Goal: Task Accomplishment & Management: Complete application form

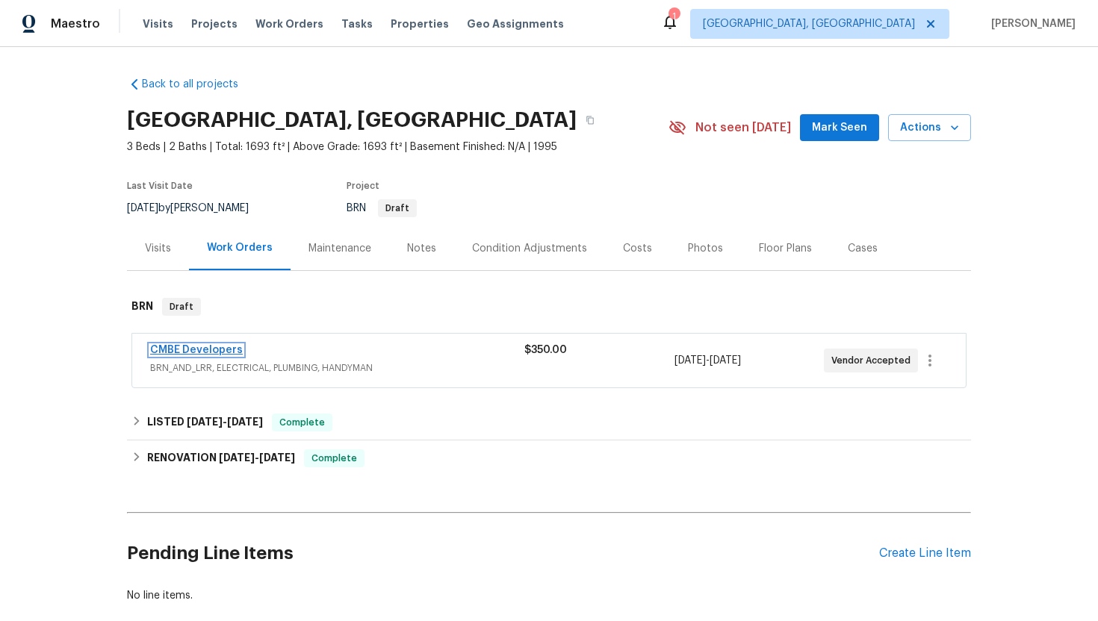
click at [206, 355] on link "CMBE Developers" at bounding box center [196, 350] width 93 height 10
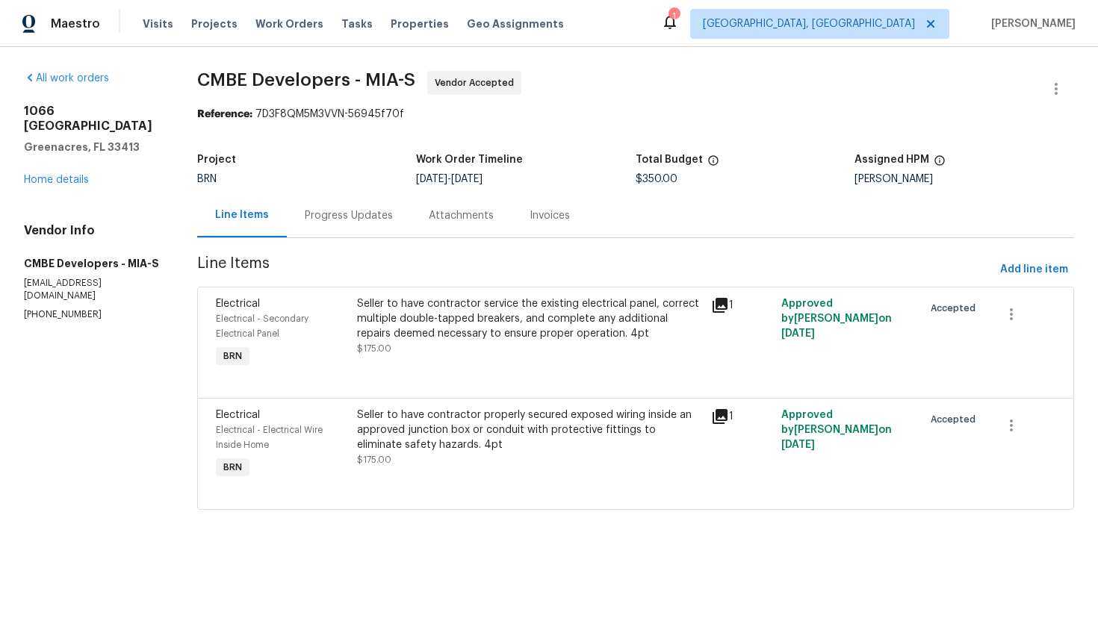
click at [344, 221] on div "Progress Updates" at bounding box center [349, 215] width 88 height 15
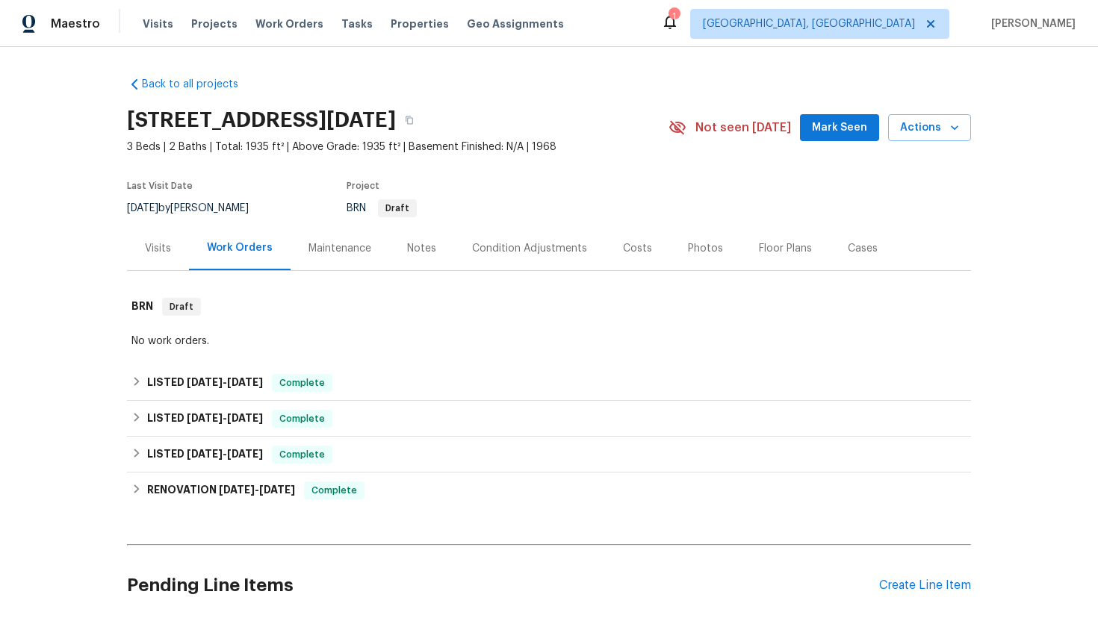
scroll to position [116, 0]
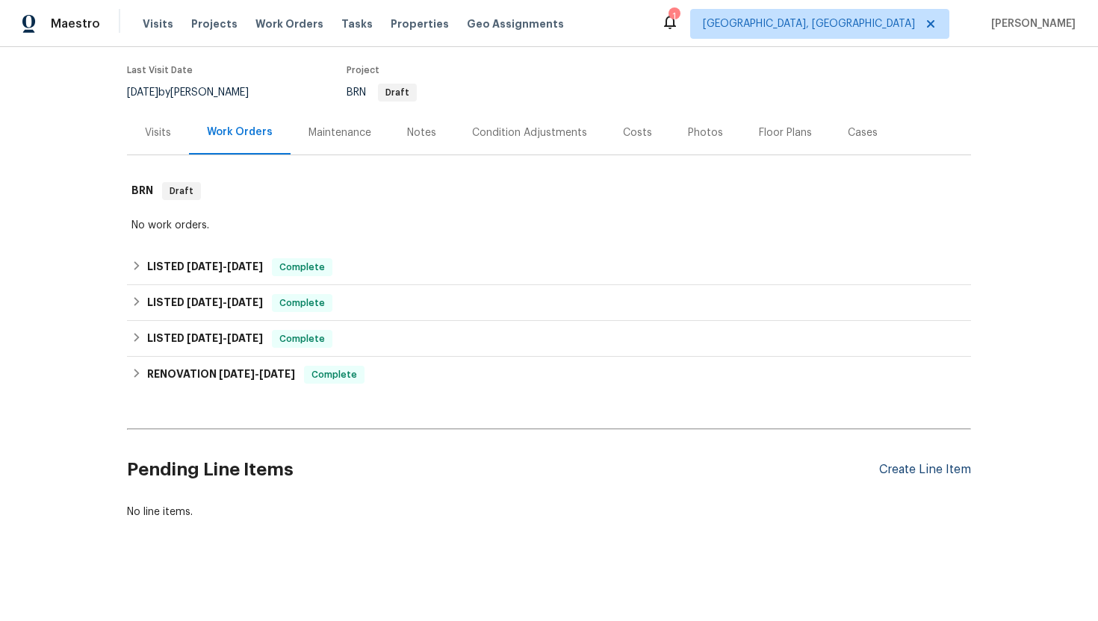
click at [927, 468] on div "Create Line Item" at bounding box center [925, 470] width 92 height 14
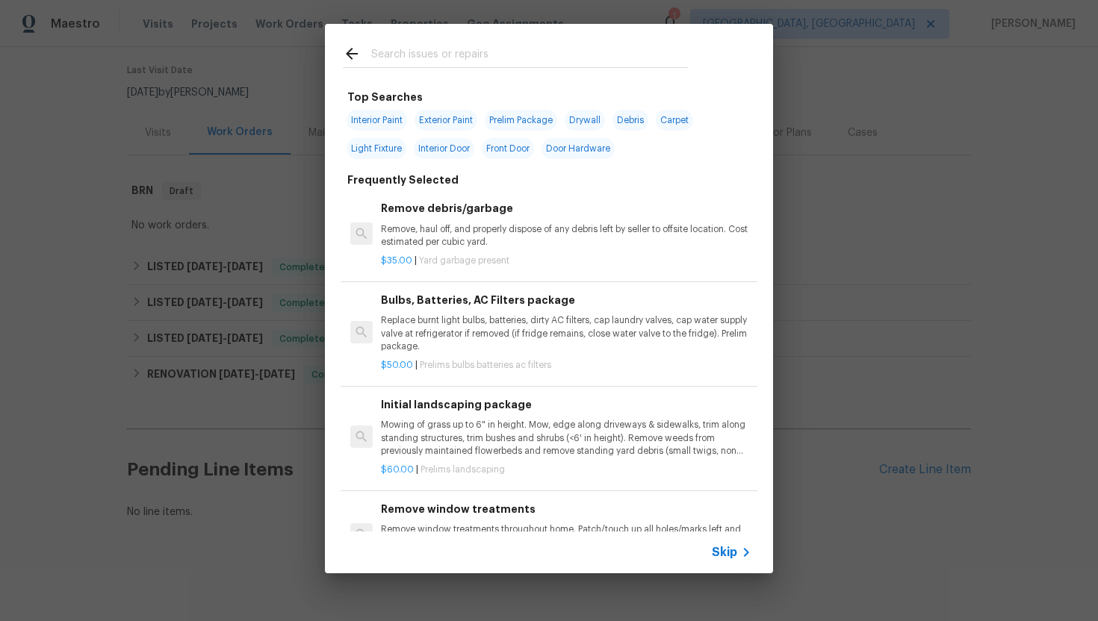
click at [724, 555] on span "Skip" at bounding box center [724, 552] width 25 height 15
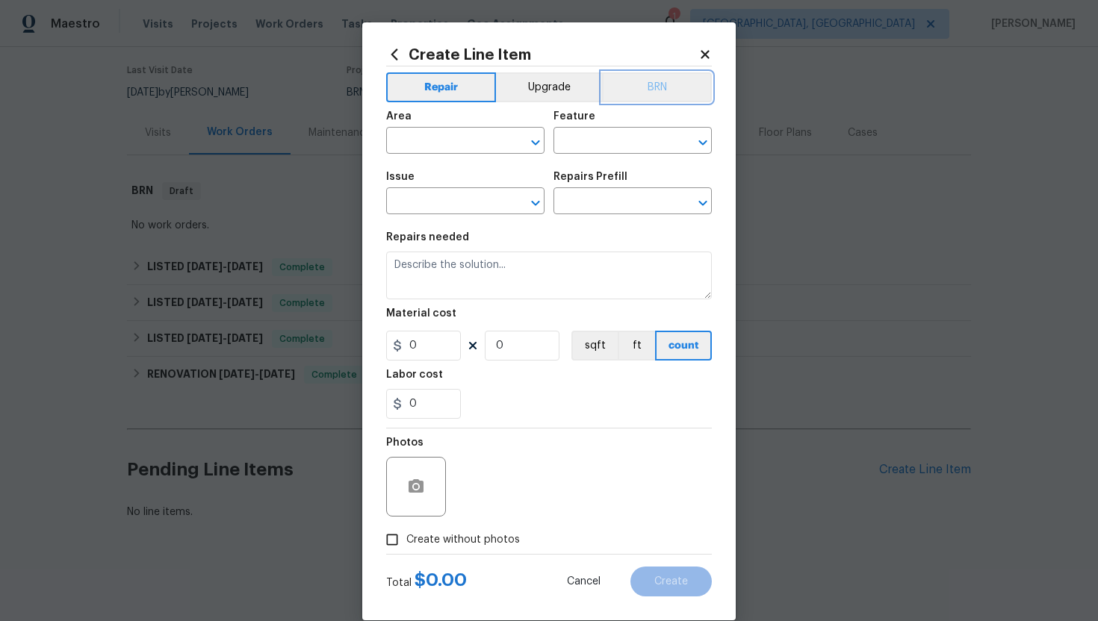
click at [634, 85] on button "BRN" at bounding box center [657, 87] width 110 height 30
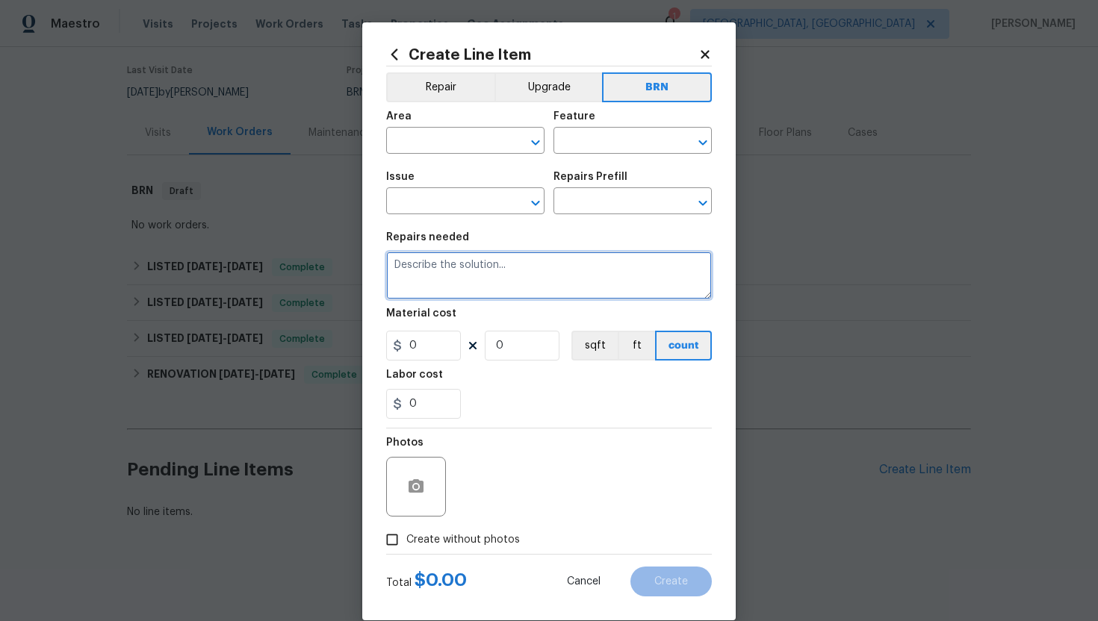
click at [511, 279] on textarea at bounding box center [549, 276] width 326 height 48
paste textarea "Seller to have licensed plumbing company perform hydrostatic test and provide e…"
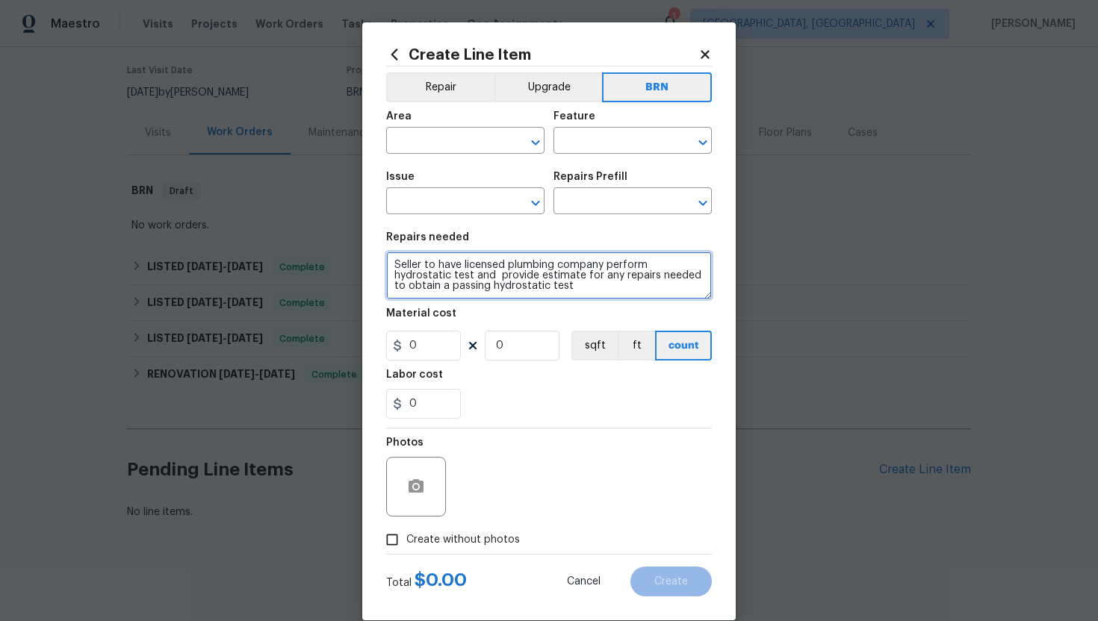
scroll to position [3, 0]
click at [391, 263] on textarea "Seller to have licensed plumbing company perform hydrostatic test and provide e…" at bounding box center [549, 276] width 326 height 48
type textarea "Resale - Seller to have licensed plumbing company perform hydrostatic test and …"
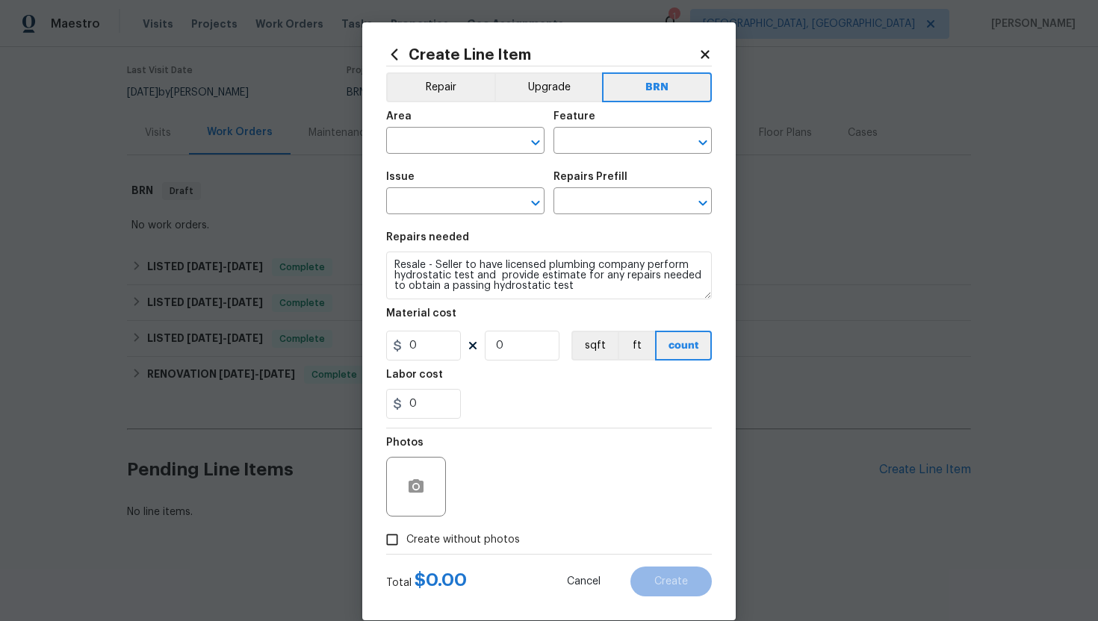
click at [473, 304] on section "Repairs needed Resale - Seller to have licensed plumbing company perform hydros…" at bounding box center [549, 325] width 326 height 205
click at [407, 407] on input "0" at bounding box center [423, 404] width 75 height 30
click at [585, 421] on section "Repairs needed Resale - Seller to have licensed plumbing company perform hydros…" at bounding box center [549, 325] width 326 height 205
click at [412, 408] on input "150" at bounding box center [423, 404] width 75 height 30
type input "500"
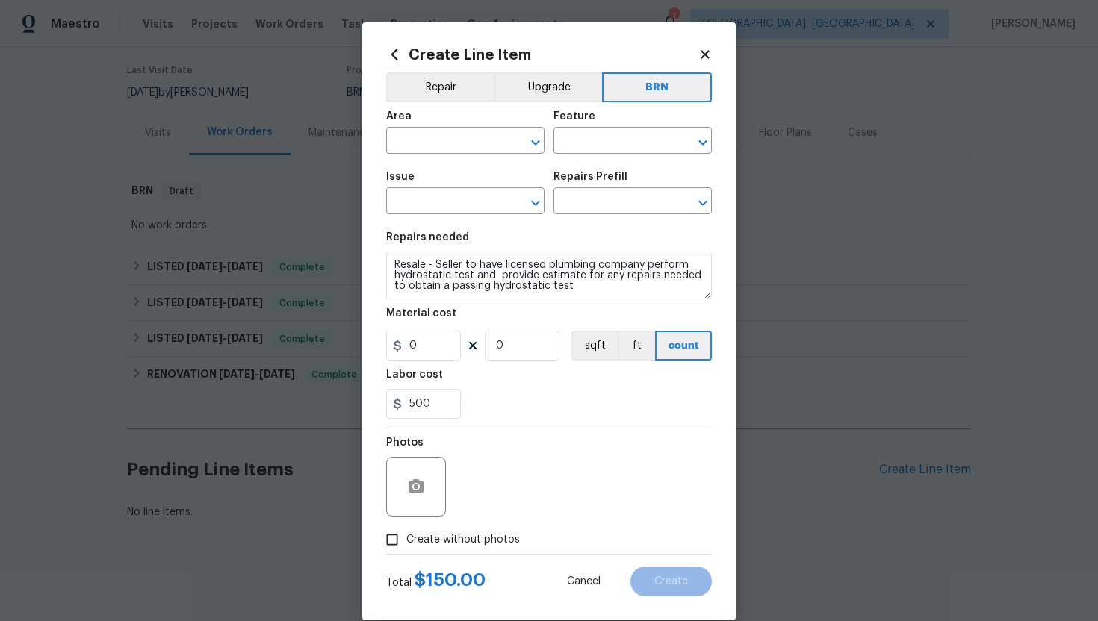
click at [514, 423] on section "Repairs needed Resale - Seller to have licensed plumbing company perform hydros…" at bounding box center [549, 325] width 326 height 205
click at [439, 147] on input "text" at bounding box center [444, 142] width 116 height 23
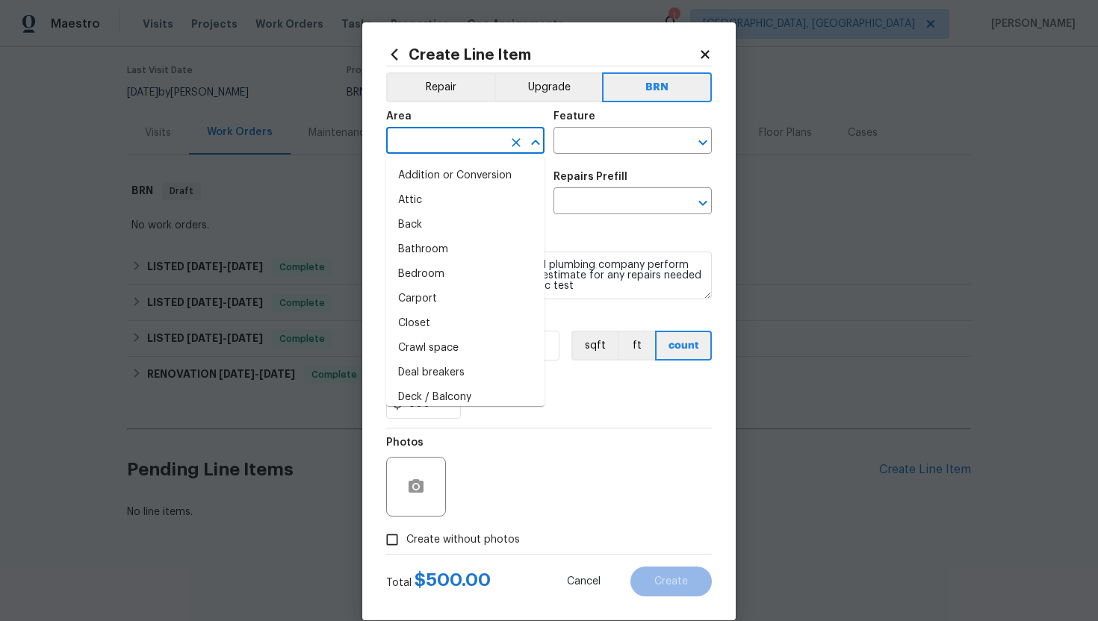
type input "o"
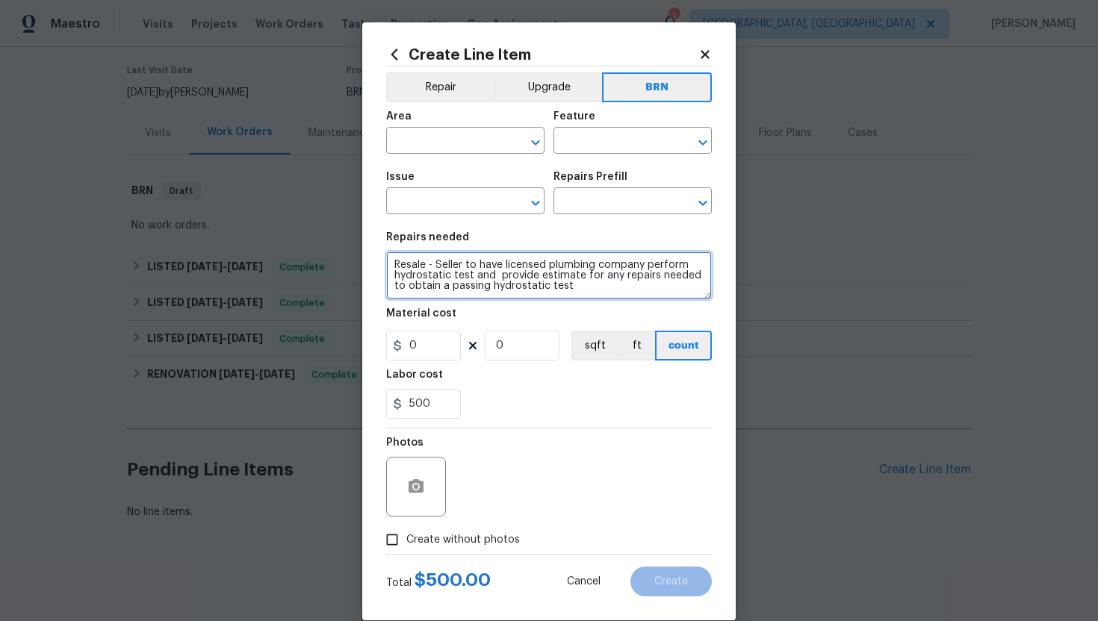
click at [609, 271] on textarea "Resale - Seller to have licensed plumbing company perform hydrostatic test and …" at bounding box center [549, 276] width 326 height 48
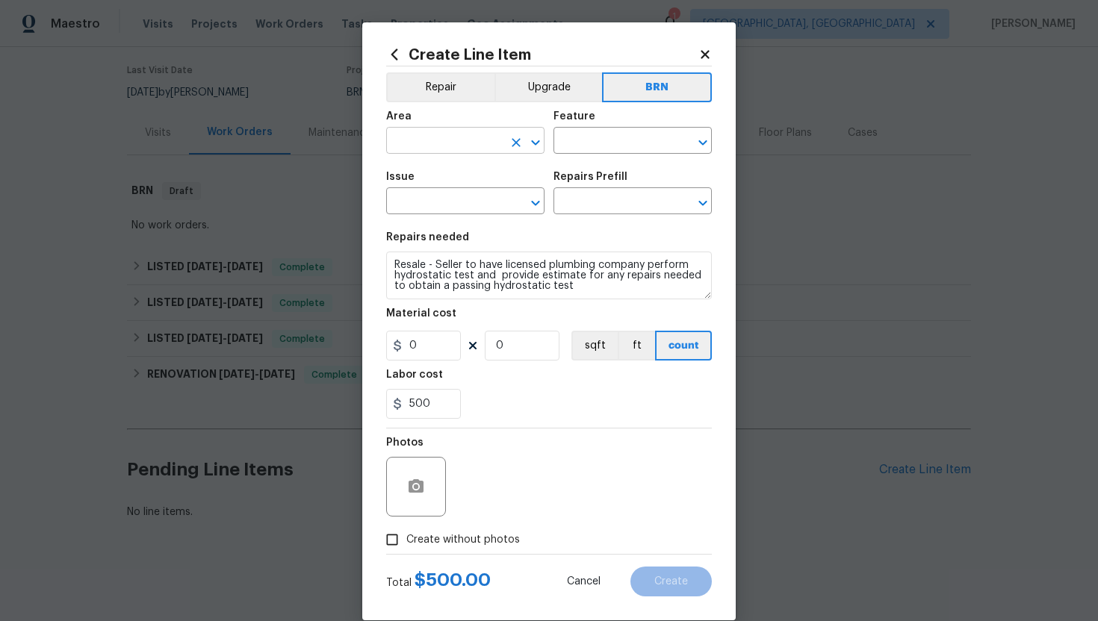
click at [437, 145] on input "text" at bounding box center [444, 142] width 116 height 23
type input "h"
click at [436, 183] on li "Plumbing" at bounding box center [465, 176] width 158 height 25
type input "Plumbing"
click at [569, 149] on input "text" at bounding box center [611, 142] width 116 height 23
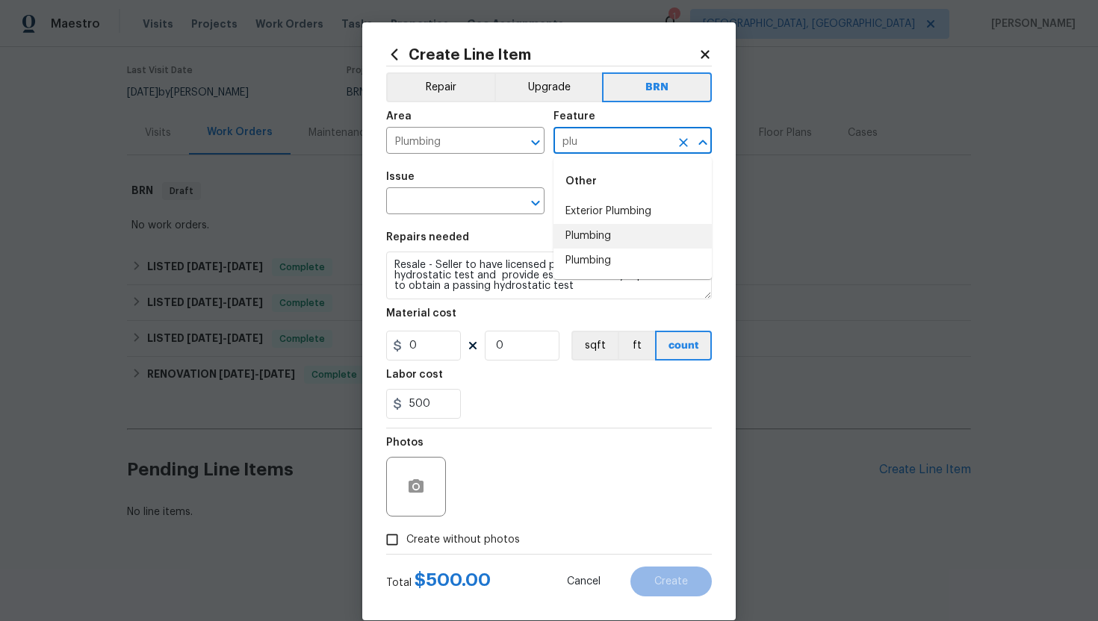
click at [588, 238] on li "Plumbing" at bounding box center [632, 236] width 158 height 25
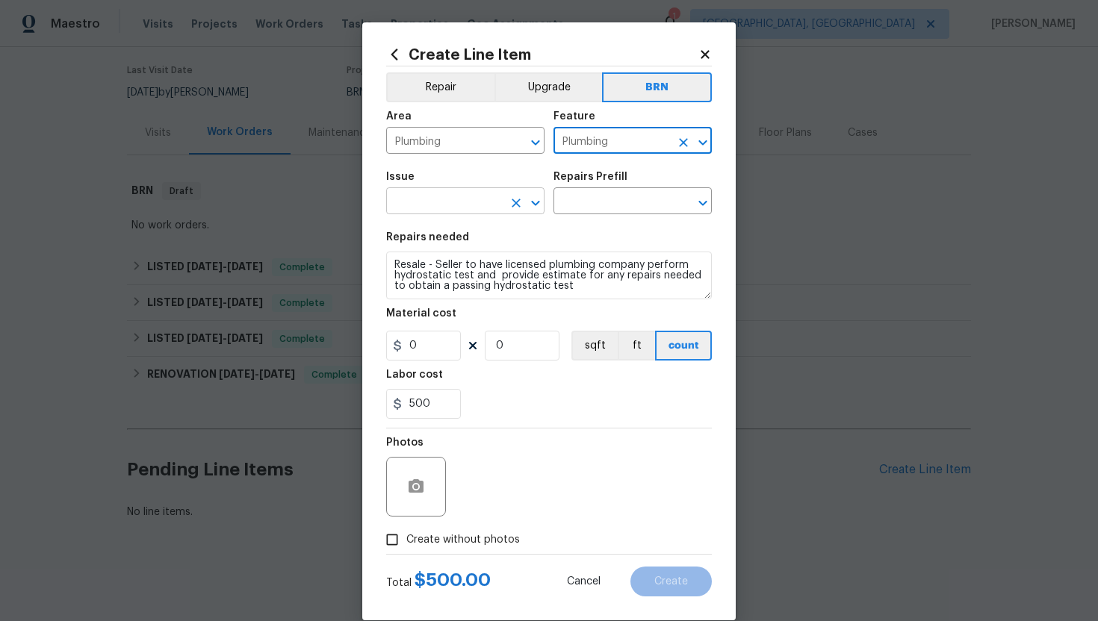
type input "Plumbing"
click at [451, 198] on input "text" at bounding box center [444, 202] width 116 height 23
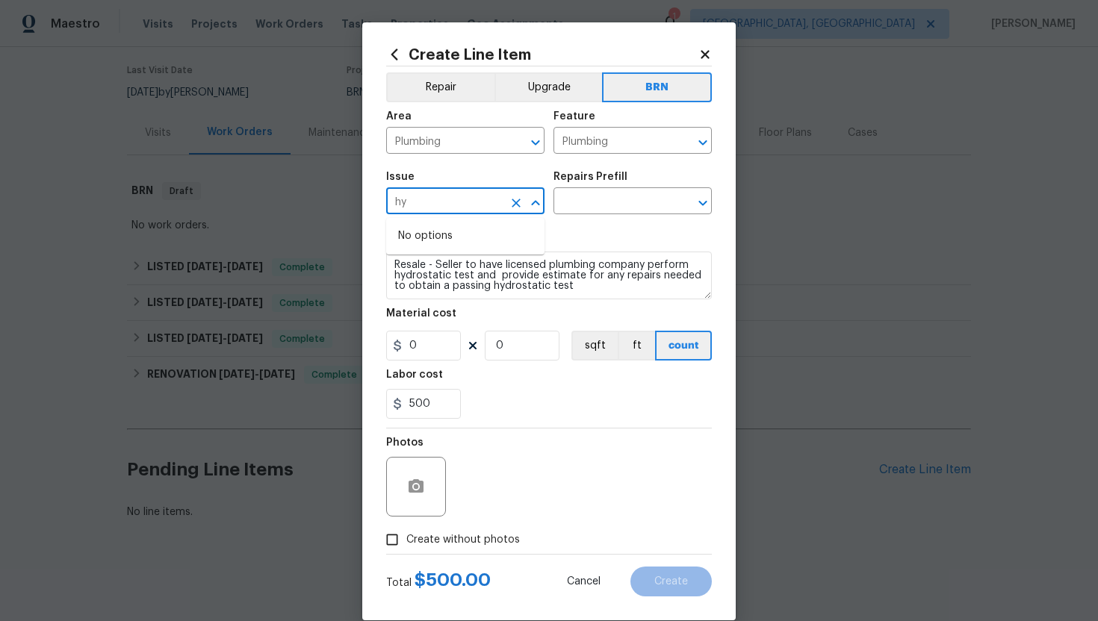
type input "h"
click at [451, 293] on li "General Plumbing" at bounding box center [465, 297] width 158 height 25
type input "General Plumbing"
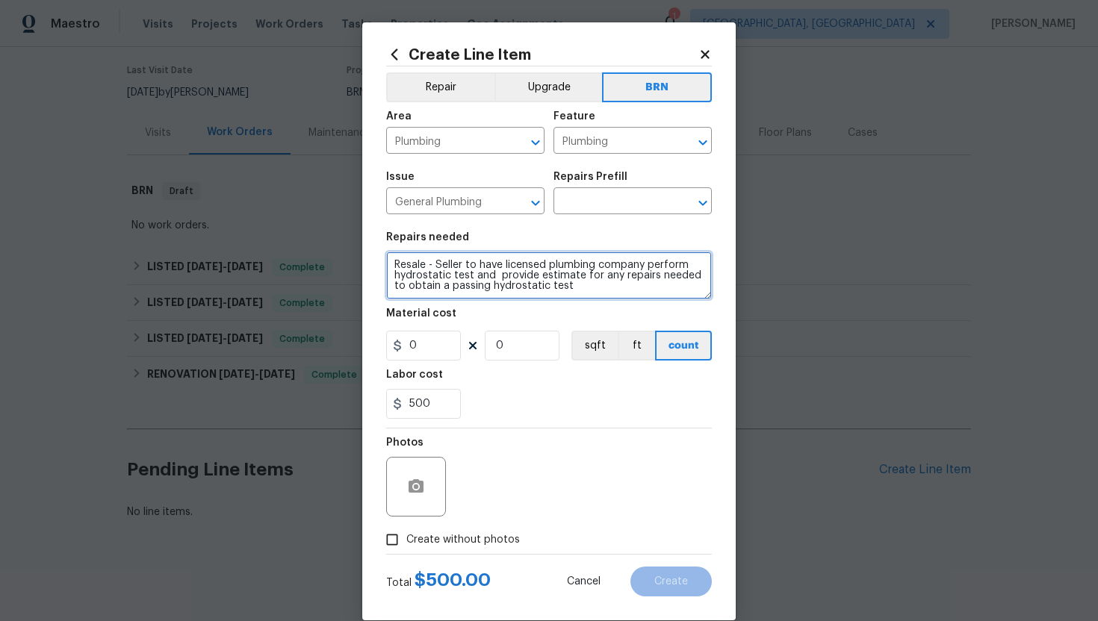
drag, startPoint x: 394, startPoint y: 264, endPoint x: 578, endPoint y: 291, distance: 185.7
click at [578, 289] on textarea "Resale - Seller to have licensed plumbing company perform hydrostatic test and …" at bounding box center [549, 276] width 326 height 48
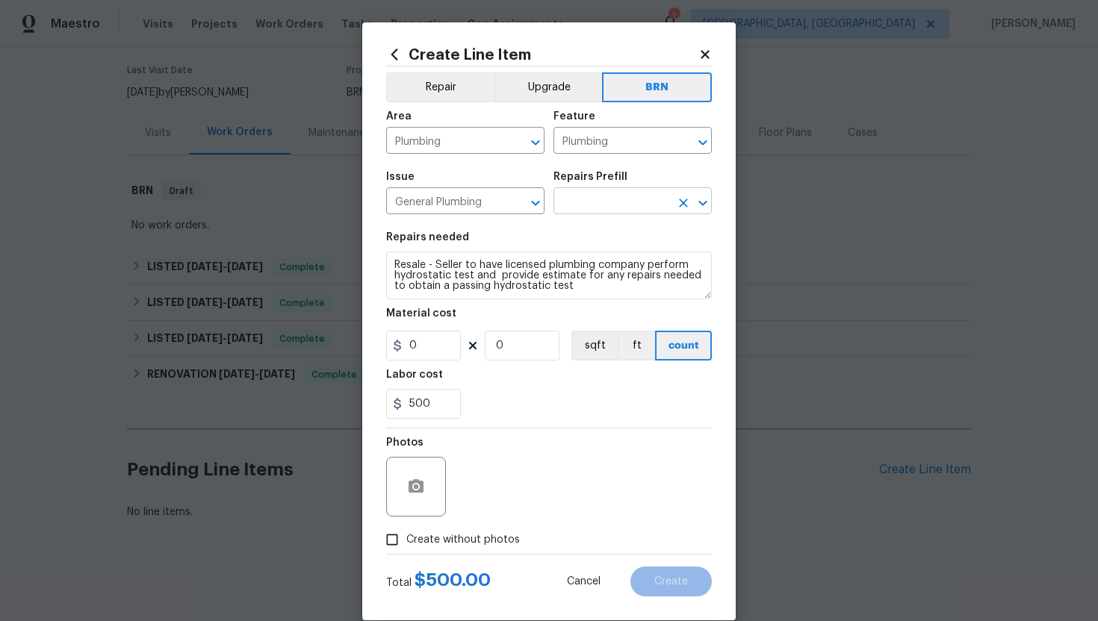
click at [589, 205] on input "text" at bounding box center [611, 202] width 116 height 23
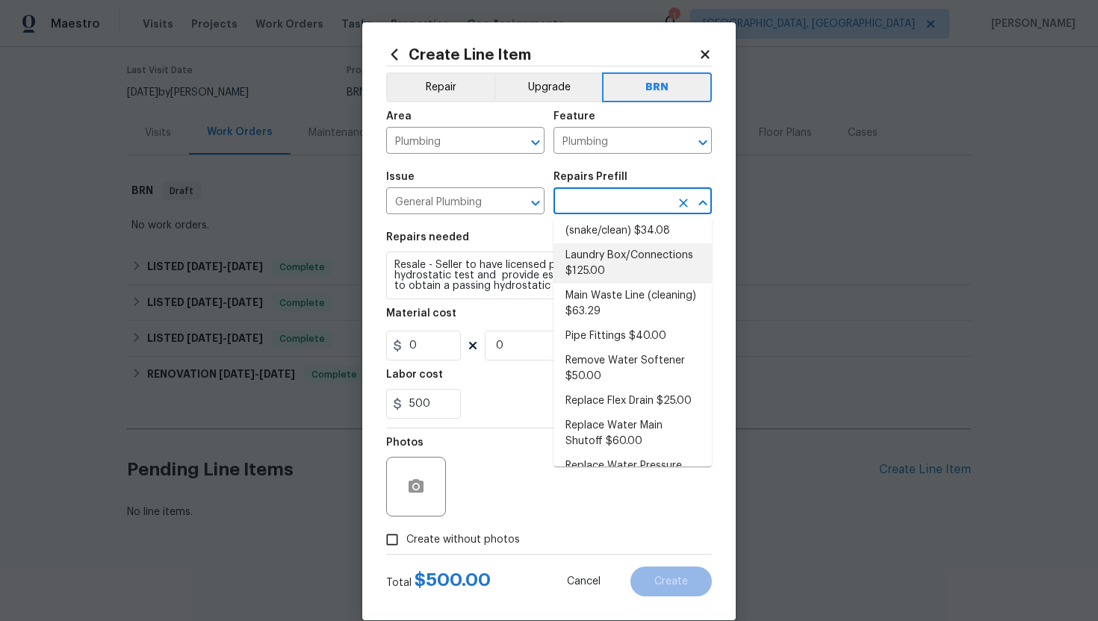
scroll to position [217, 0]
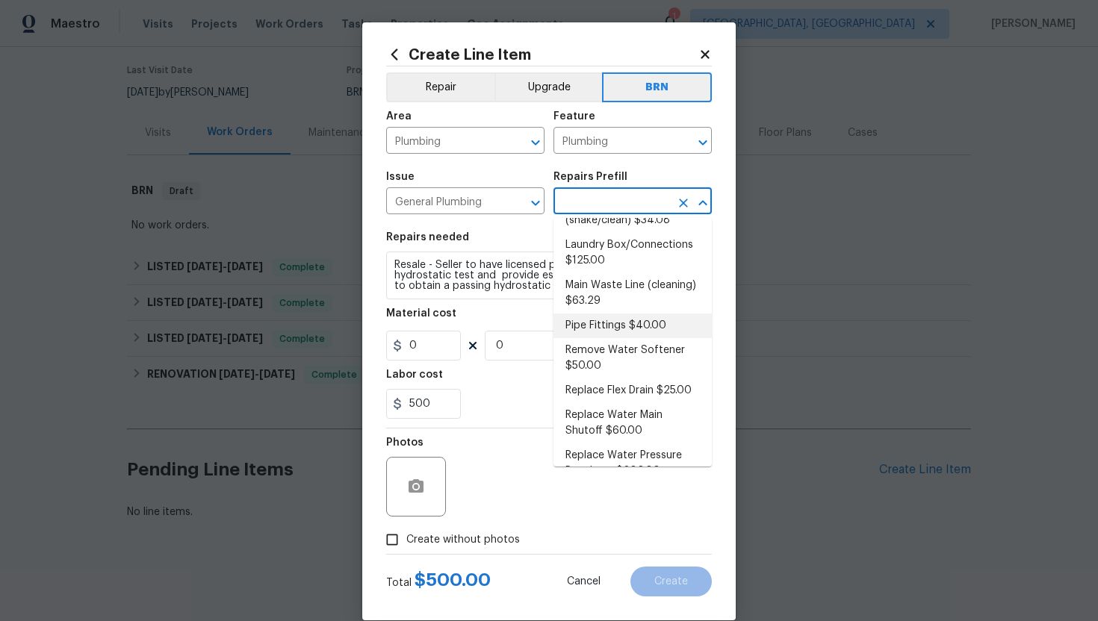
click at [607, 326] on li "Pipe Fittings $40.00" at bounding box center [632, 326] width 158 height 25
type input "Pipe Fittings $40.00"
type textarea "Remove and replace the flexible rubber coupling on a sewer drain, waste or vent…"
type input "40"
type input "1"
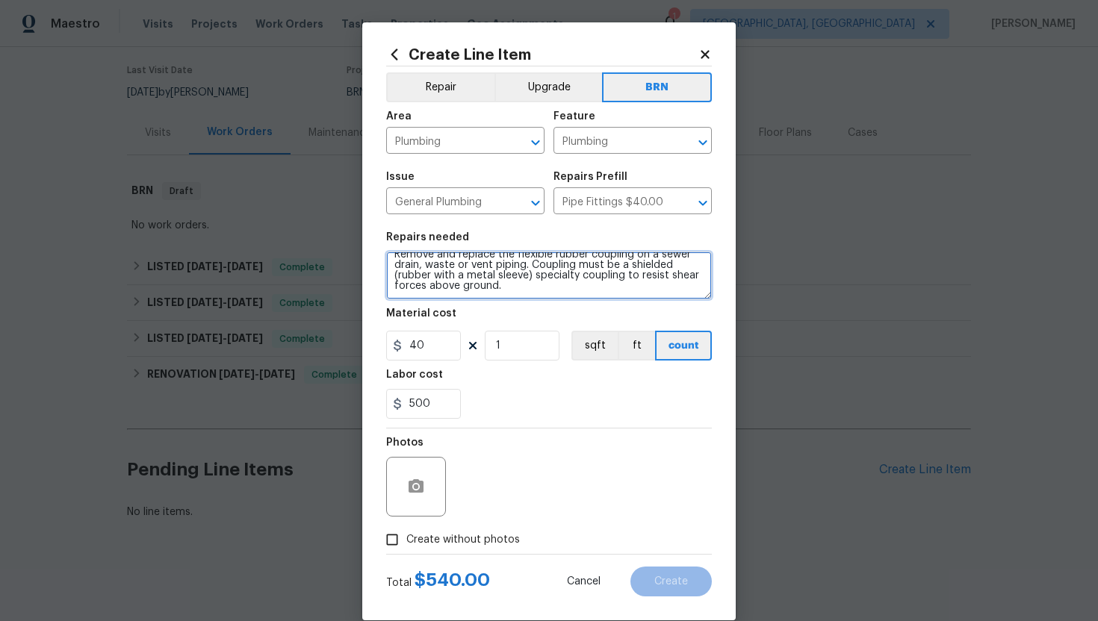
drag, startPoint x: 392, startPoint y: 264, endPoint x: 533, endPoint y: 335, distance: 158.3
click at [533, 335] on section "Repairs needed Remove and replace the flexible rubber coupling on a sewer drain…" at bounding box center [549, 325] width 326 height 205
paste textarea "sale - Seller to have licensed plumbing company perform hydrostatic test and pr…"
type textarea "Resale - Seller to have licensed plumbing company perform hydrostatic test and …"
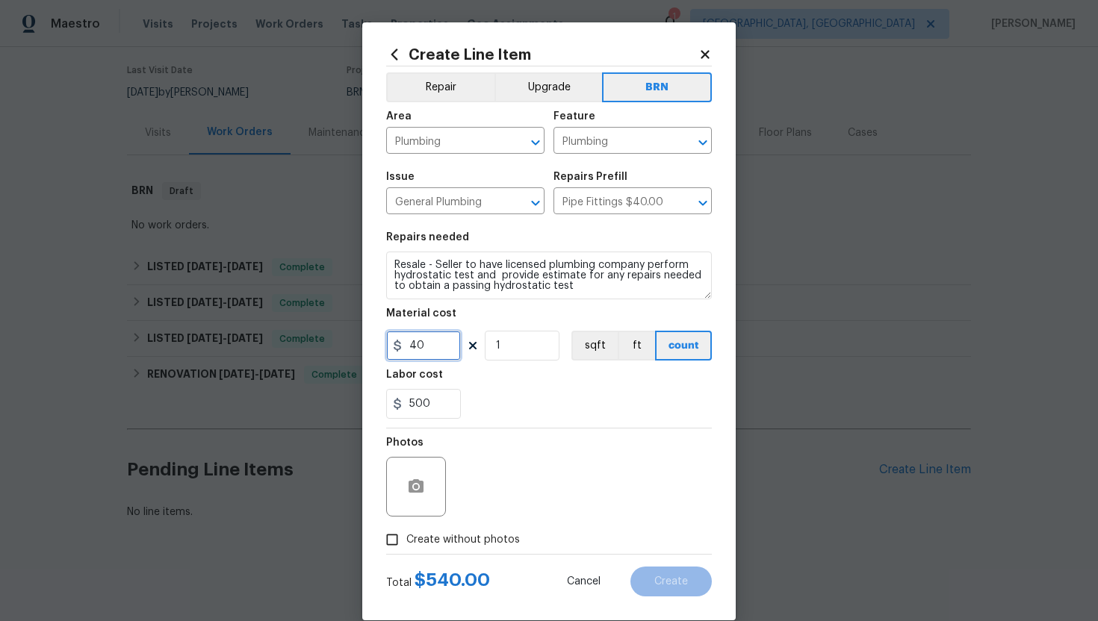
click at [413, 348] on input "40" at bounding box center [423, 346] width 75 height 30
type input "0"
click at [600, 385] on div "Labor cost" at bounding box center [549, 379] width 326 height 19
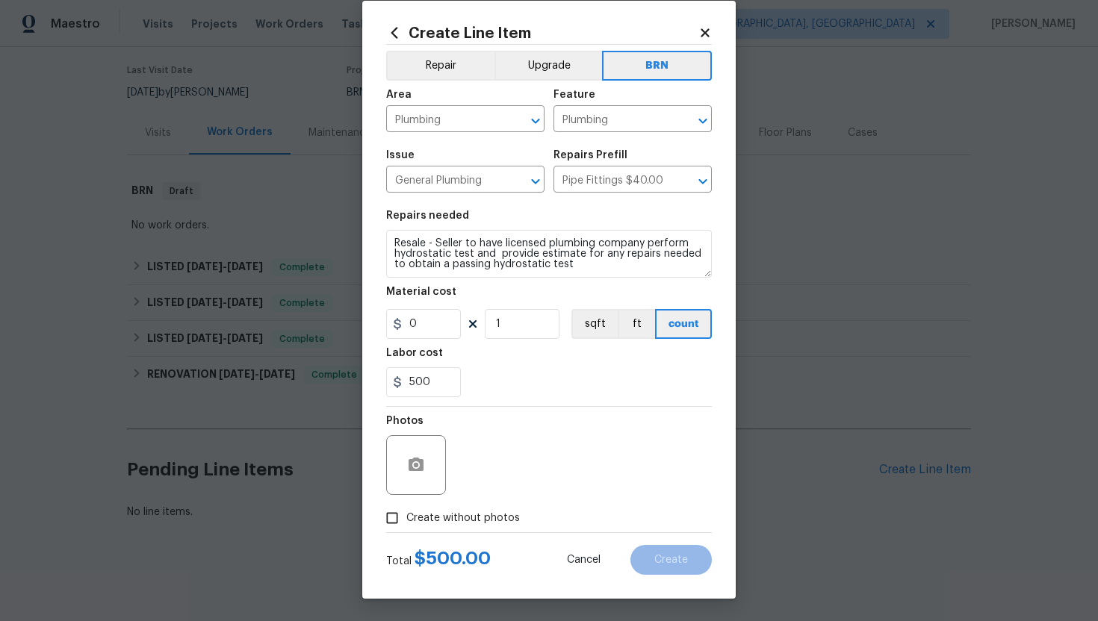
click at [476, 512] on span "Create without photos" at bounding box center [463, 519] width 114 height 16
click at [406, 512] on input "Create without photos" at bounding box center [392, 518] width 28 height 28
checkbox input "true"
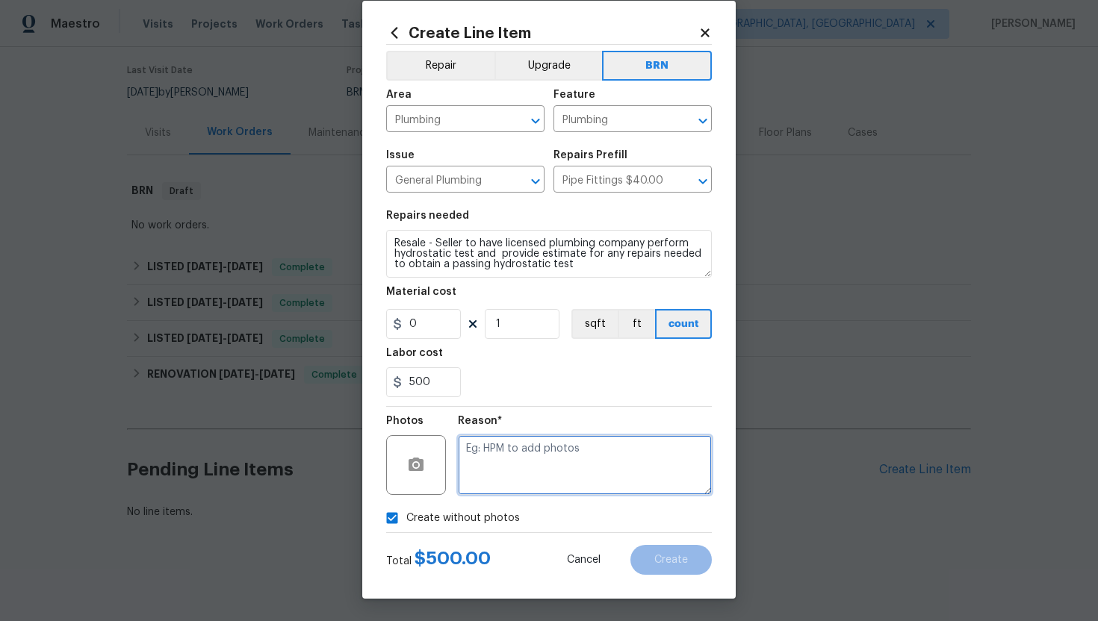
click at [518, 473] on textarea at bounding box center [585, 465] width 254 height 60
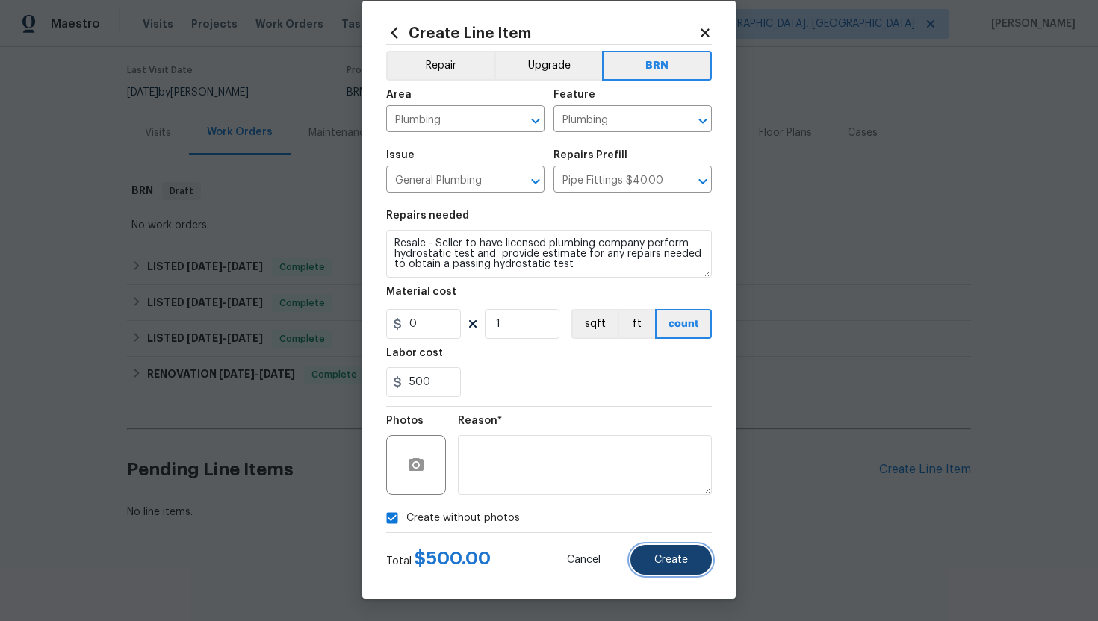
click at [680, 564] on span "Create" at bounding box center [671, 560] width 34 height 11
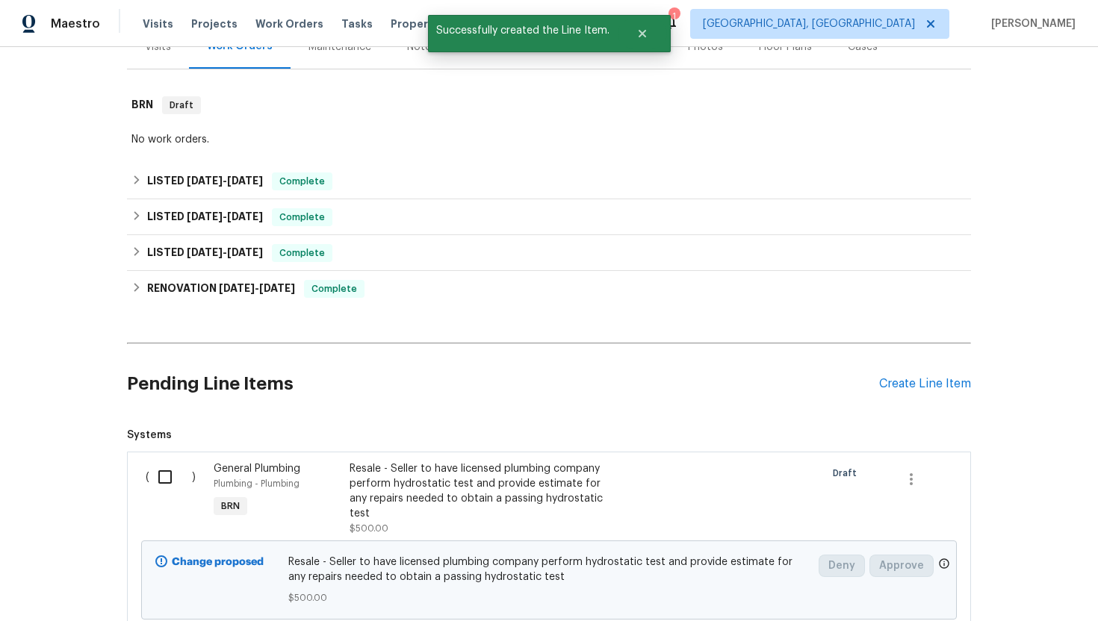
scroll to position [301, 0]
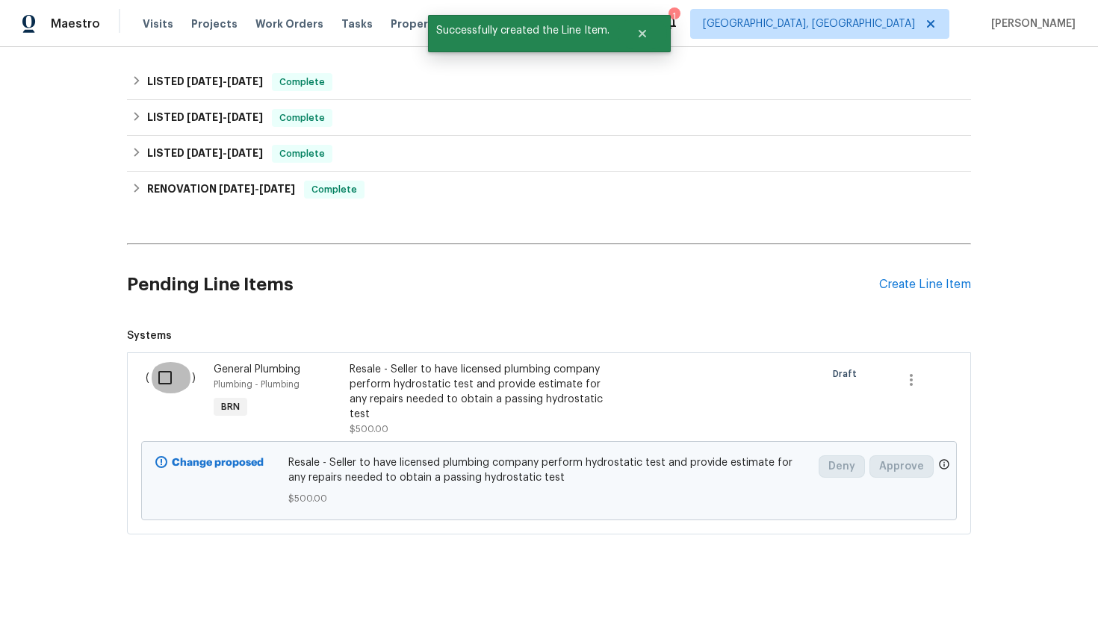
click at [160, 380] on input "checkbox" at bounding box center [170, 377] width 43 height 31
checkbox input "true"
click at [989, 582] on span "Create Work Order" at bounding box center [1012, 584] width 99 height 19
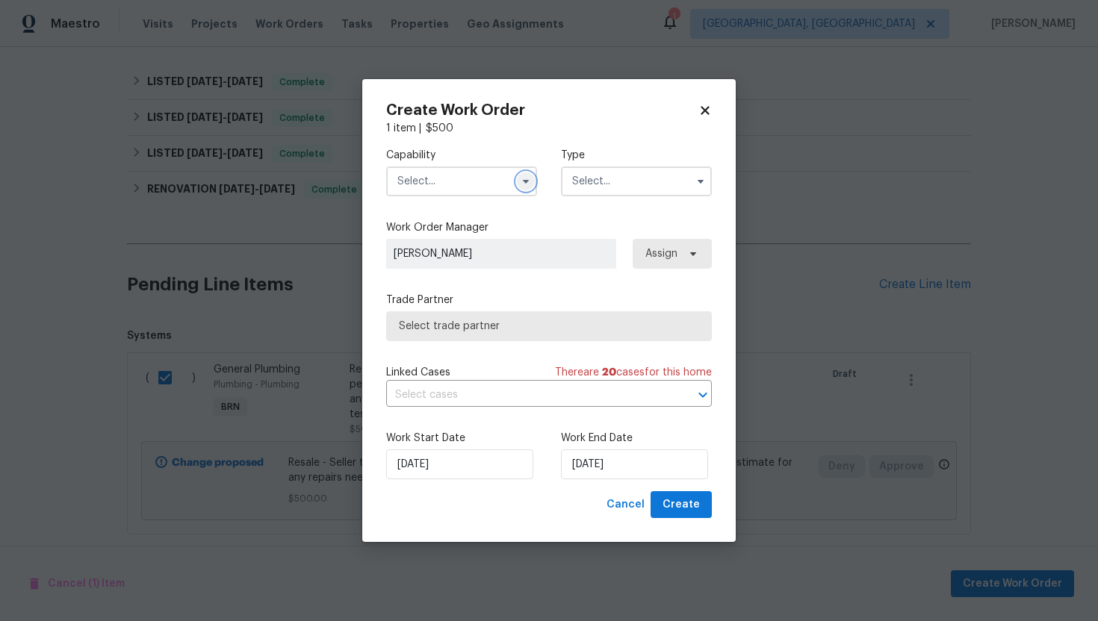
click at [528, 182] on icon "button" at bounding box center [526, 181] width 12 height 12
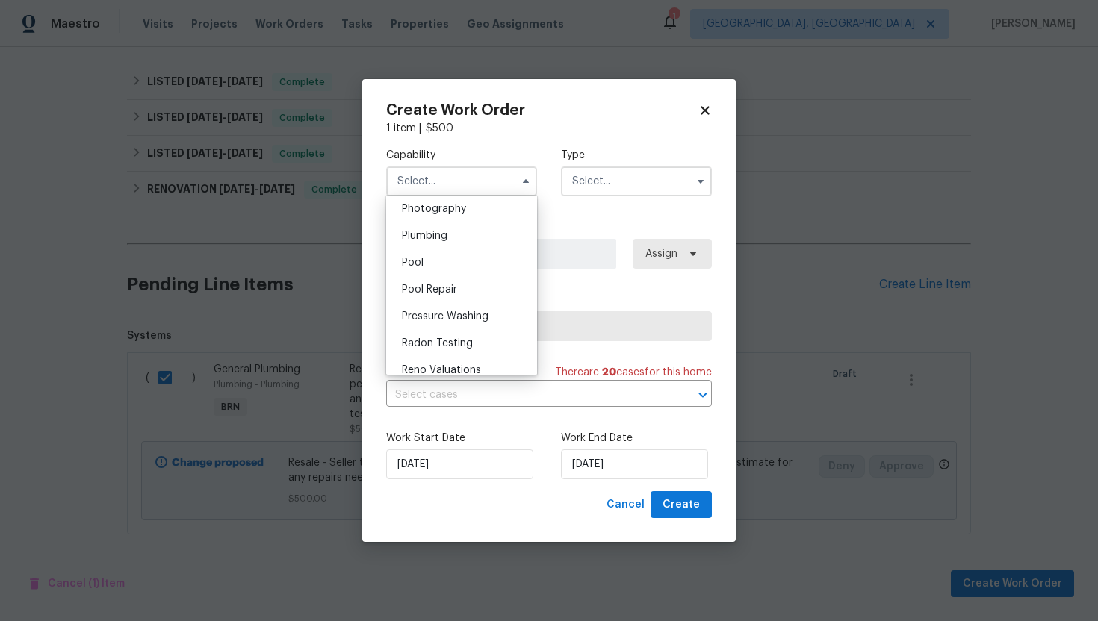
scroll to position [1308, 0]
click at [482, 242] on div "Plumbing" at bounding box center [461, 239] width 143 height 27
type input "Plumbing"
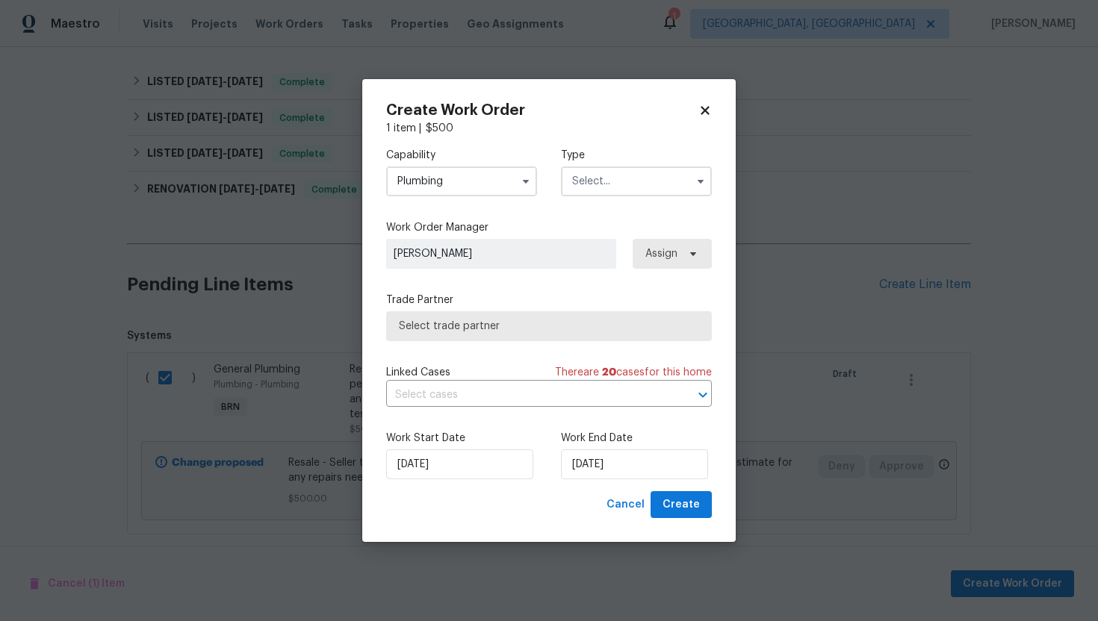
click at [635, 184] on input "text" at bounding box center [636, 182] width 151 height 30
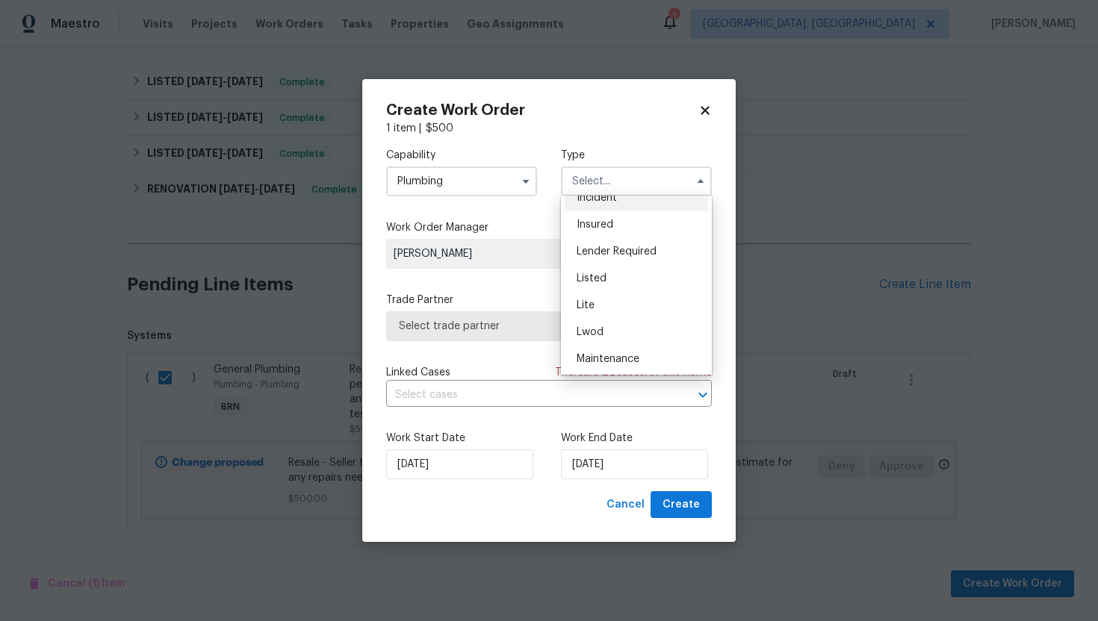
scroll to position [339, 0]
click at [637, 273] on div "Resale" at bounding box center [636, 277] width 143 height 27
type input "Resale"
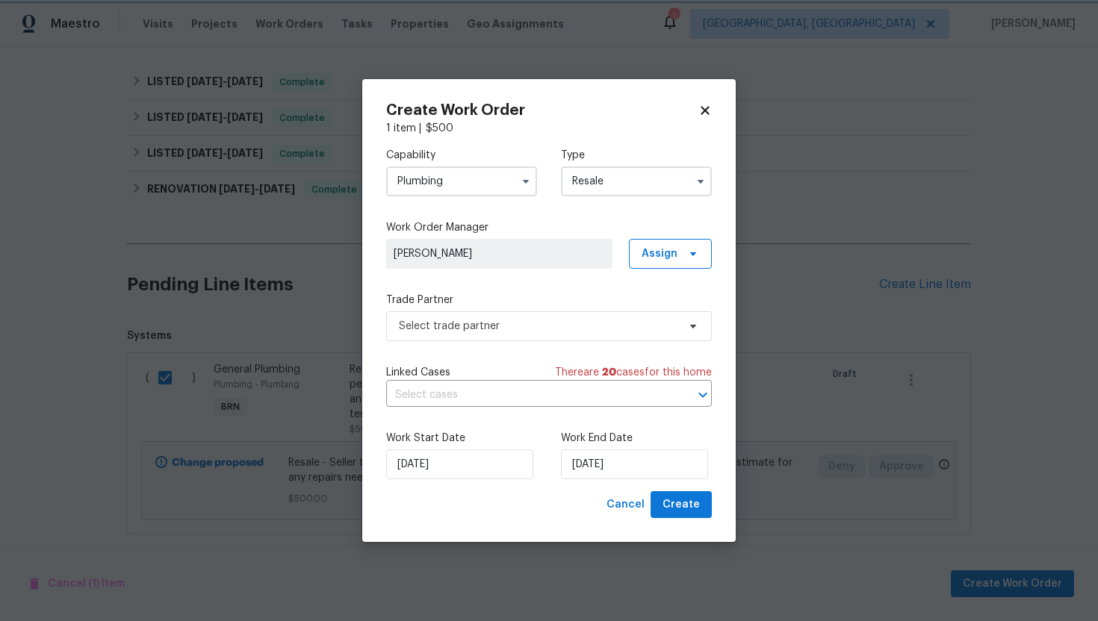
scroll to position [0, 0]
click at [509, 388] on input "text" at bounding box center [528, 395] width 284 height 23
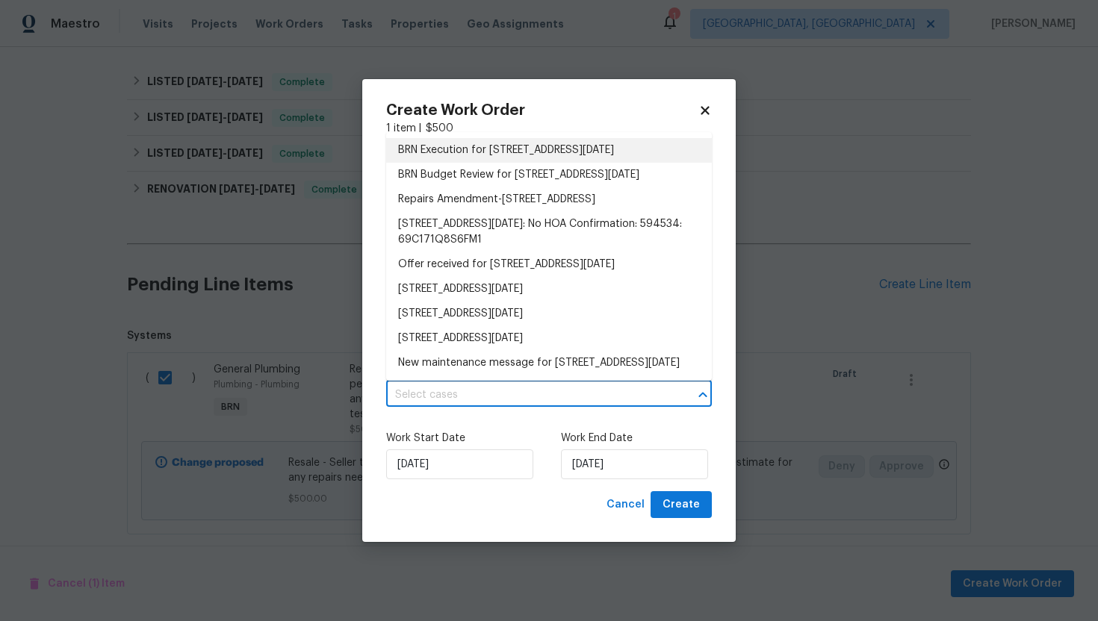
click at [562, 162] on li "BRN Execution for [STREET_ADDRESS][DATE]" at bounding box center [549, 150] width 326 height 25
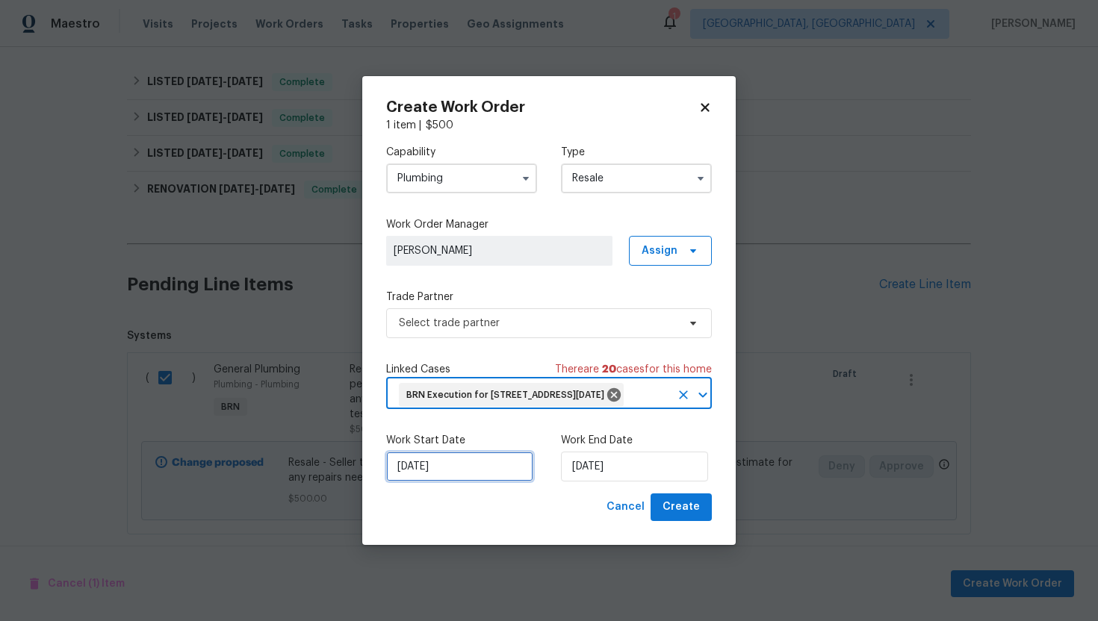
click at [414, 482] on input "[DATE]" at bounding box center [459, 467] width 147 height 30
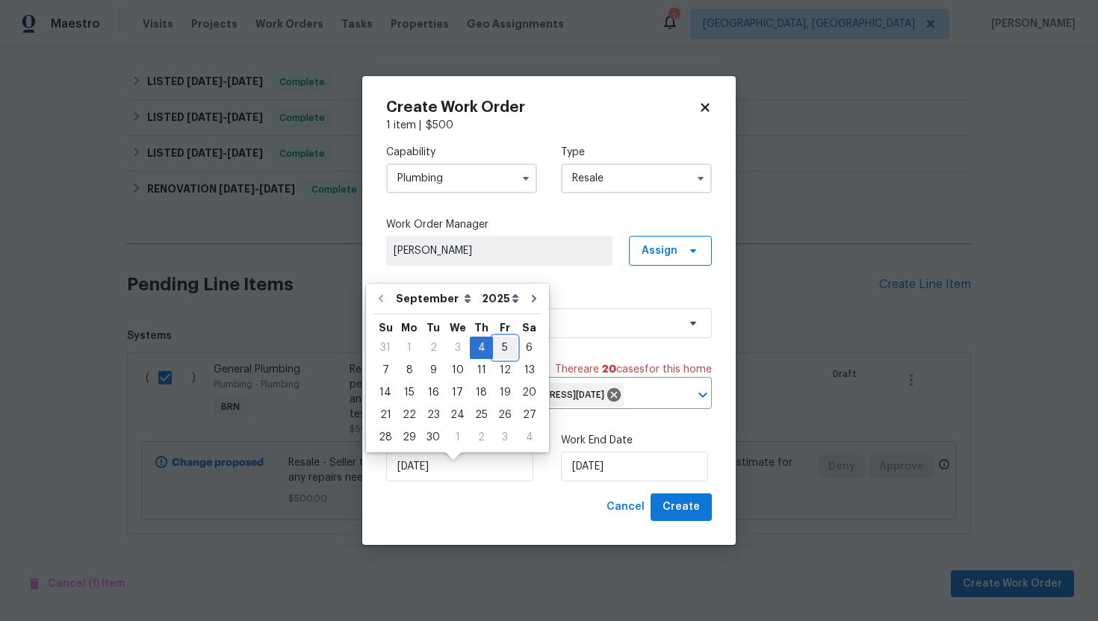
click at [504, 351] on div "5" at bounding box center [505, 348] width 24 height 21
type input "[DATE]"
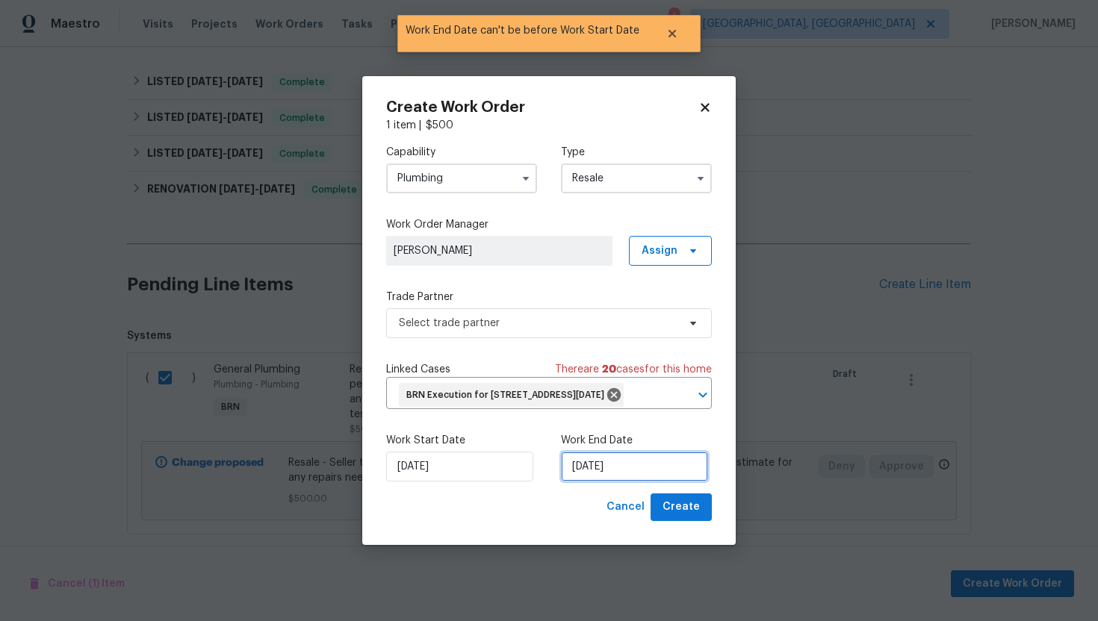
click at [585, 479] on input "[DATE]" at bounding box center [634, 467] width 147 height 30
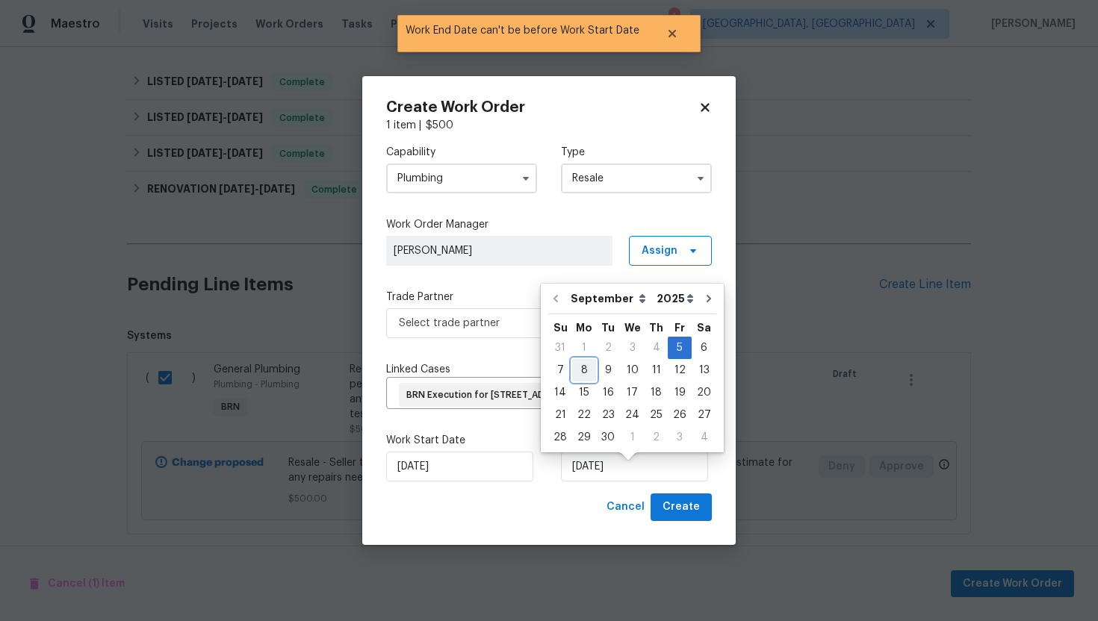
click at [584, 375] on div "8" at bounding box center [584, 370] width 24 height 21
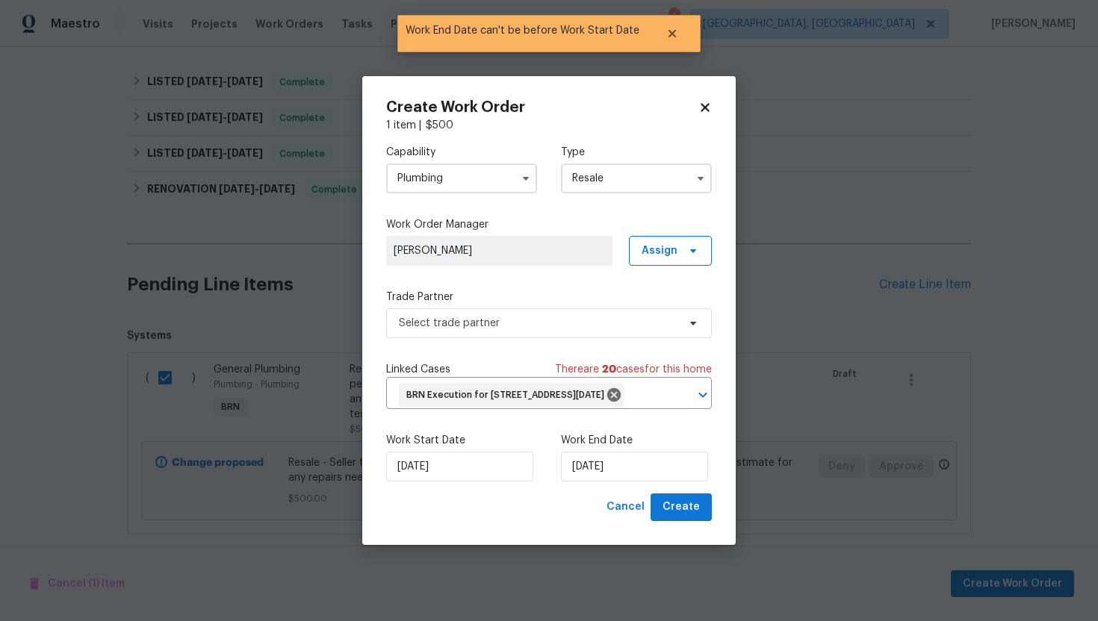
type input "[DATE]"
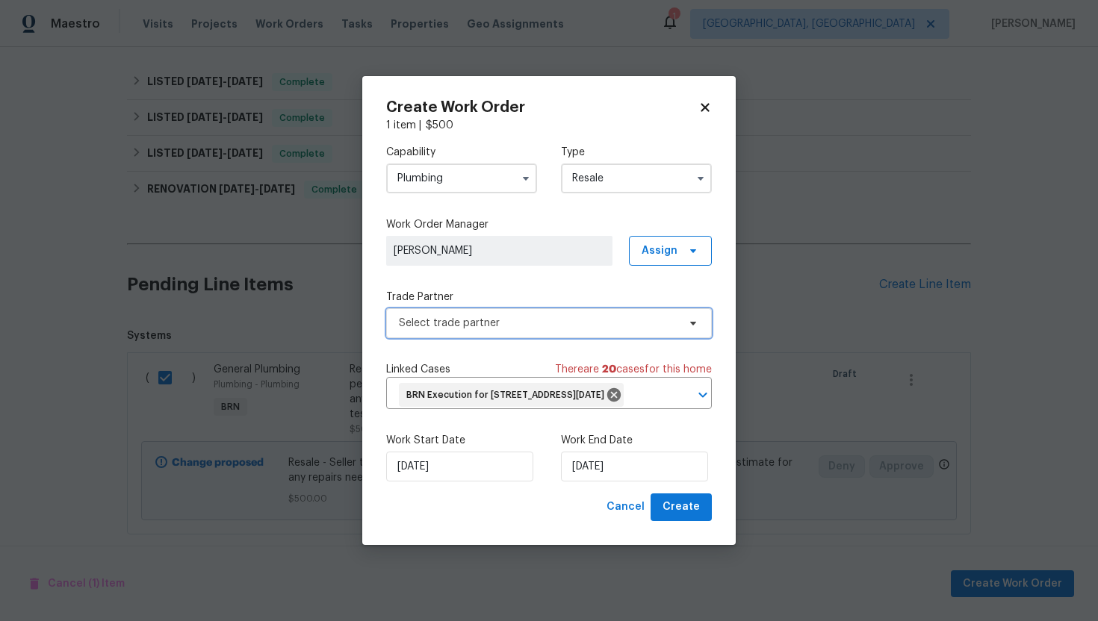
click at [579, 320] on span "Select trade partner" at bounding box center [549, 323] width 326 height 30
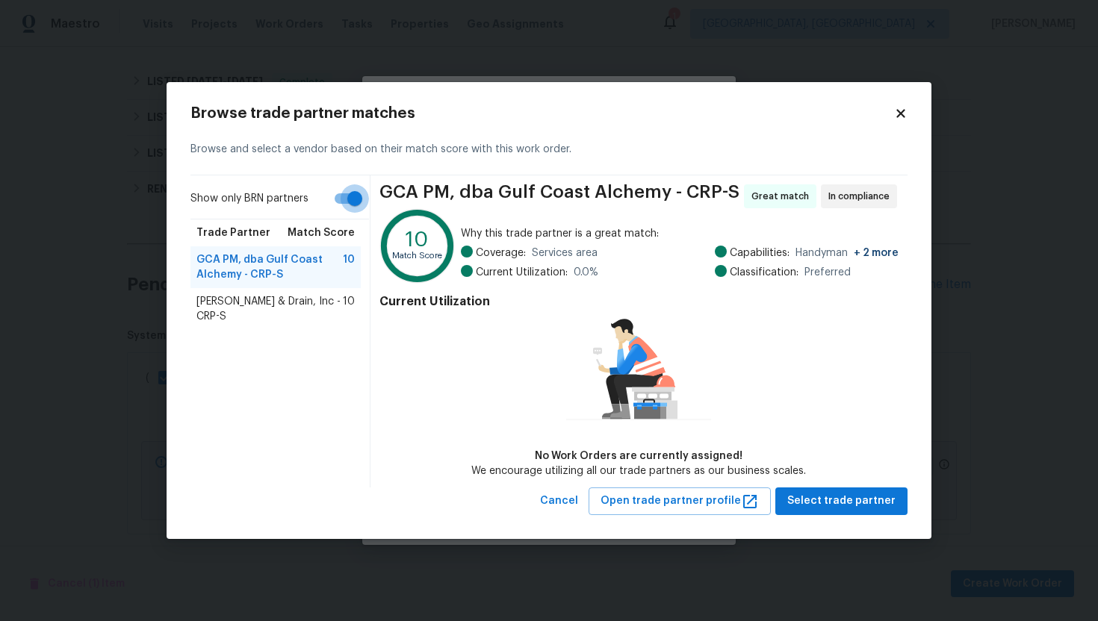
click at [356, 196] on input "Show only BRN partners" at bounding box center [354, 198] width 85 height 28
checkbox input "false"
click at [341, 302] on span "[PERSON_NAME] & Drain, Inc - CRP-S" at bounding box center [269, 309] width 146 height 30
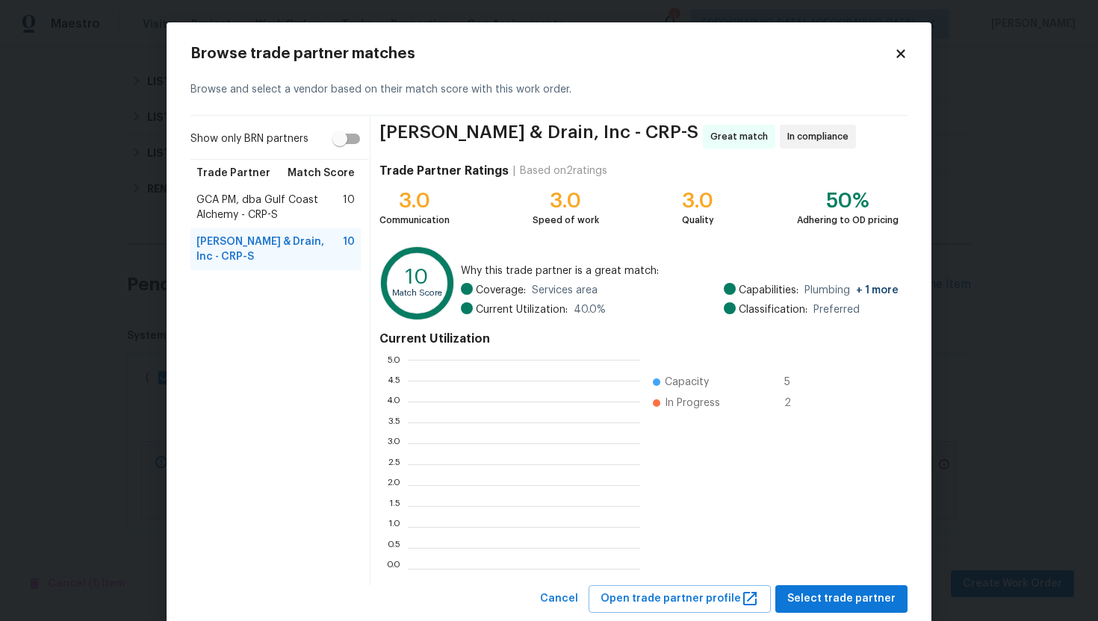
scroll to position [209, 232]
click at [295, 217] on span "GCA PM, dba Gulf Coast Alchemy - CRP-S" at bounding box center [269, 208] width 146 height 30
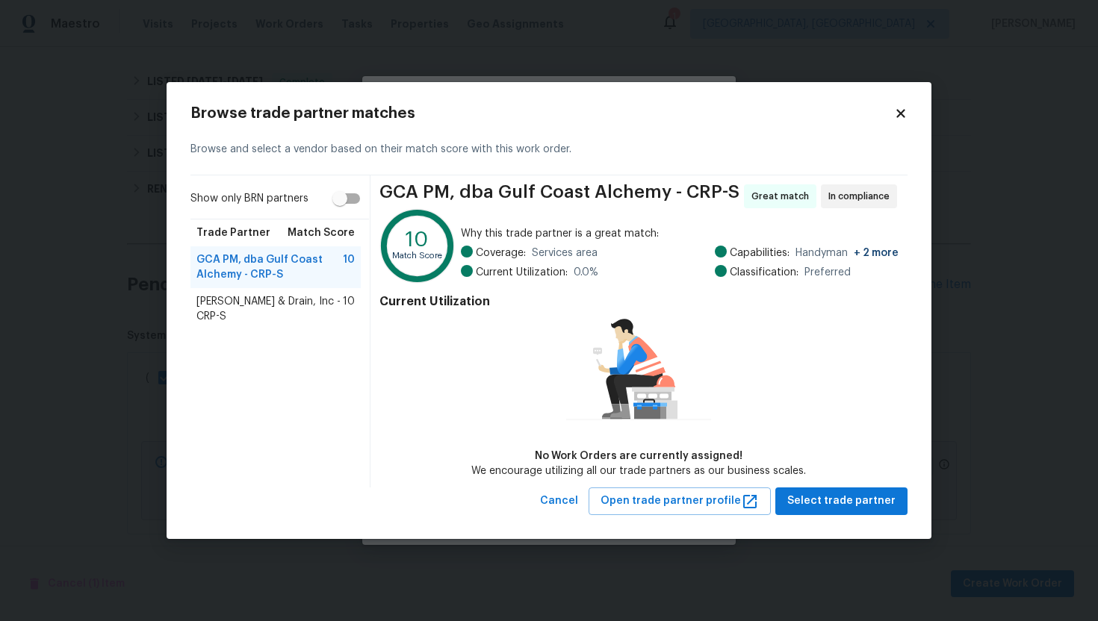
click at [273, 298] on span "[PERSON_NAME] & Drain, Inc - CRP-S" at bounding box center [269, 309] width 146 height 30
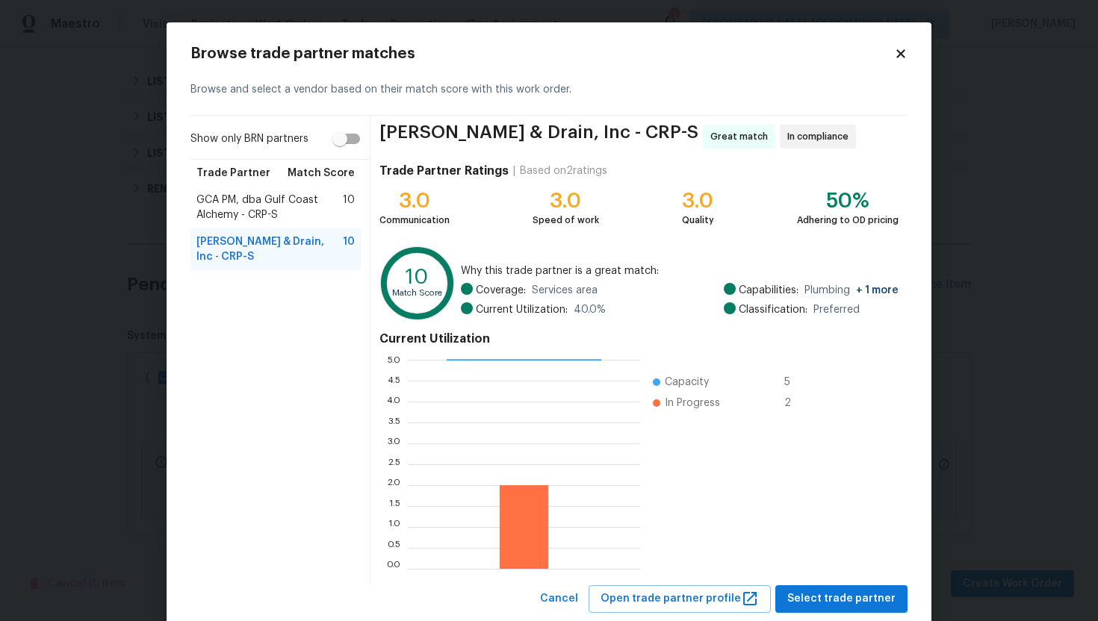
scroll to position [37, 0]
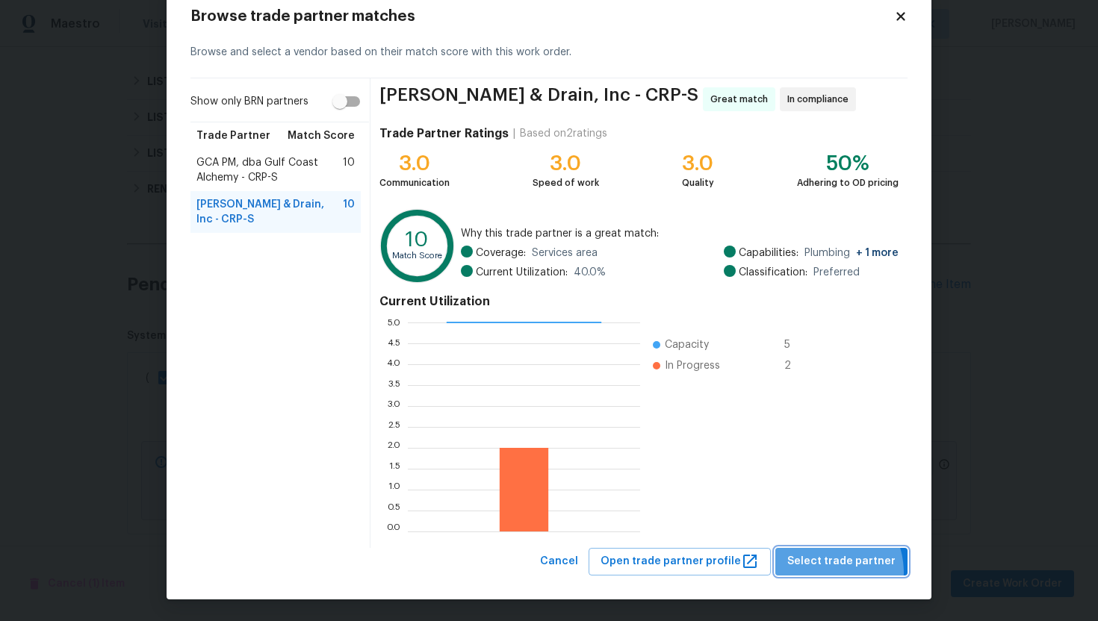
click at [826, 573] on button "Select trade partner" at bounding box center [841, 562] width 132 height 28
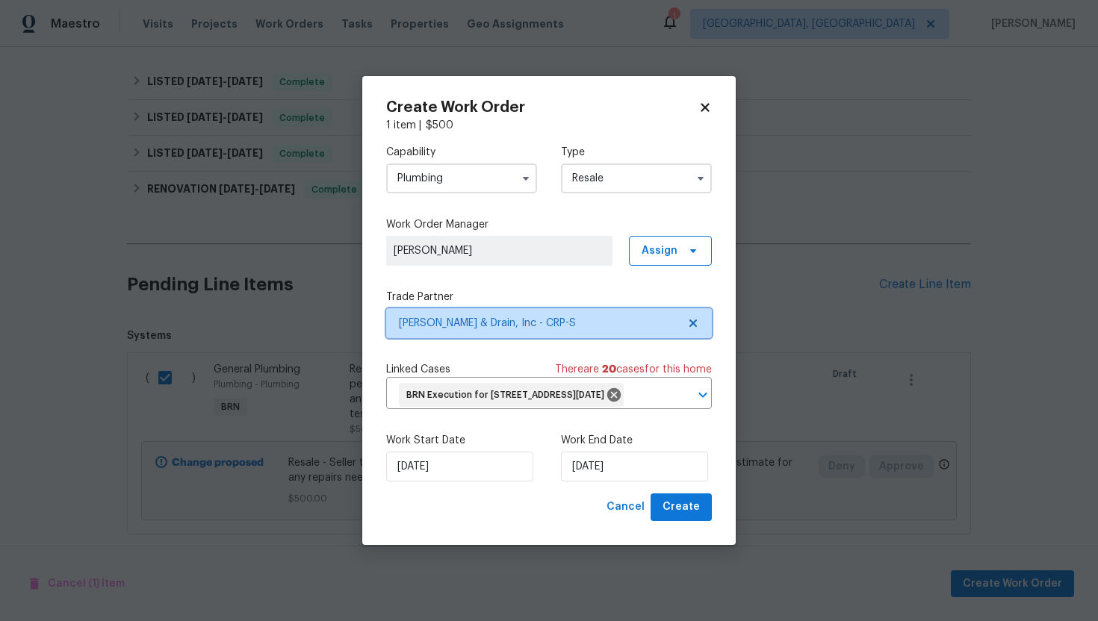
scroll to position [0, 0]
click at [671, 517] on span "Create" at bounding box center [680, 507] width 37 height 19
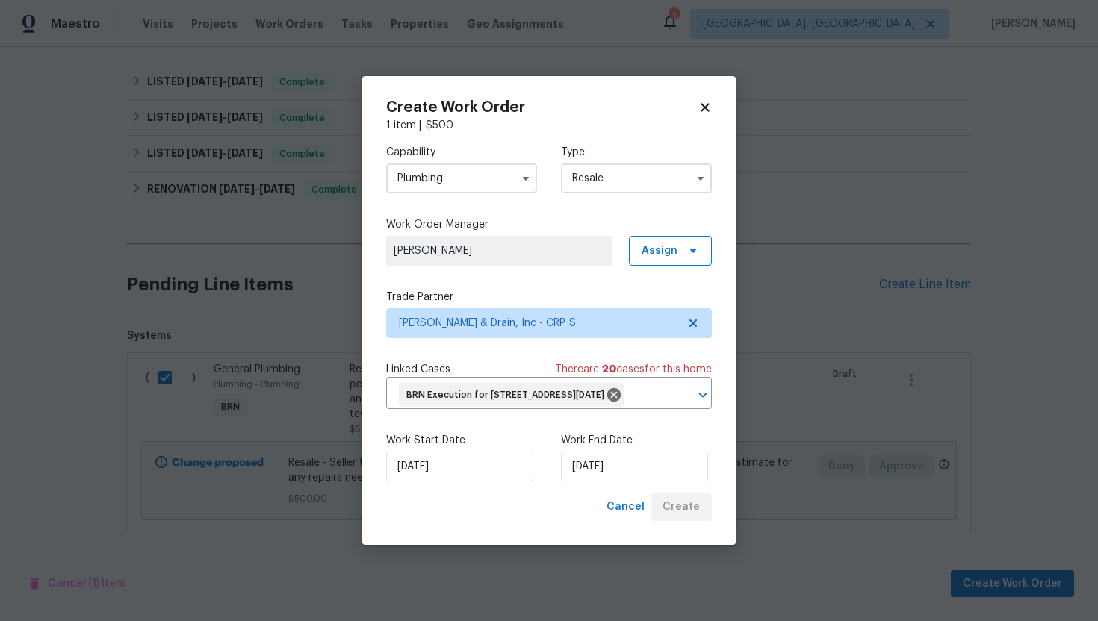
checkbox input "false"
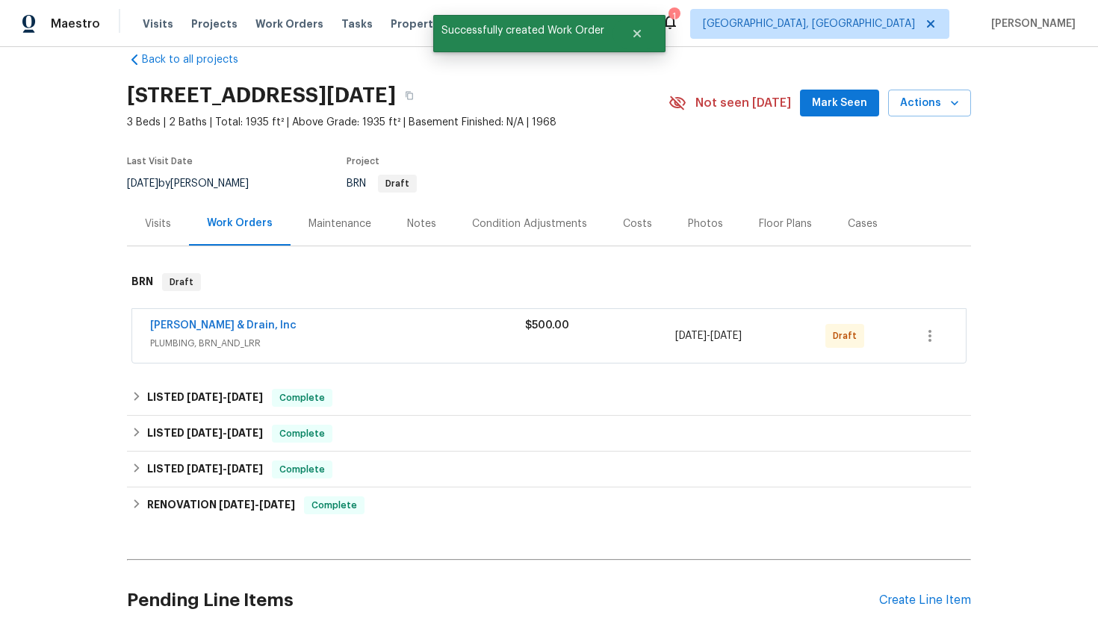
scroll to position [15, 0]
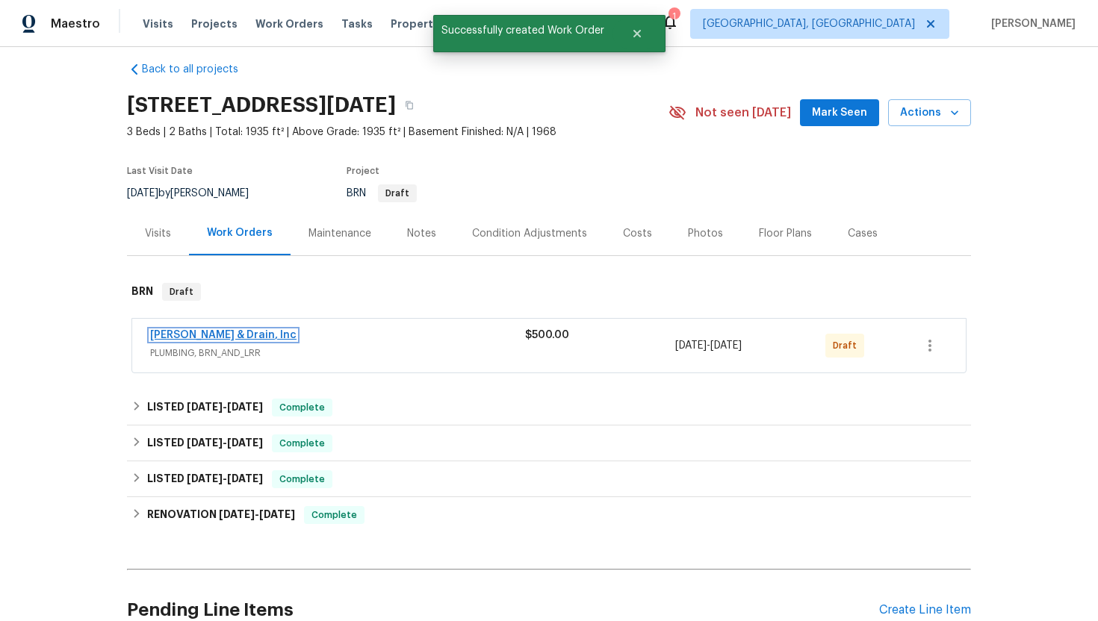
click at [255, 337] on link "[PERSON_NAME] & Drain, Inc" at bounding box center [223, 335] width 146 height 10
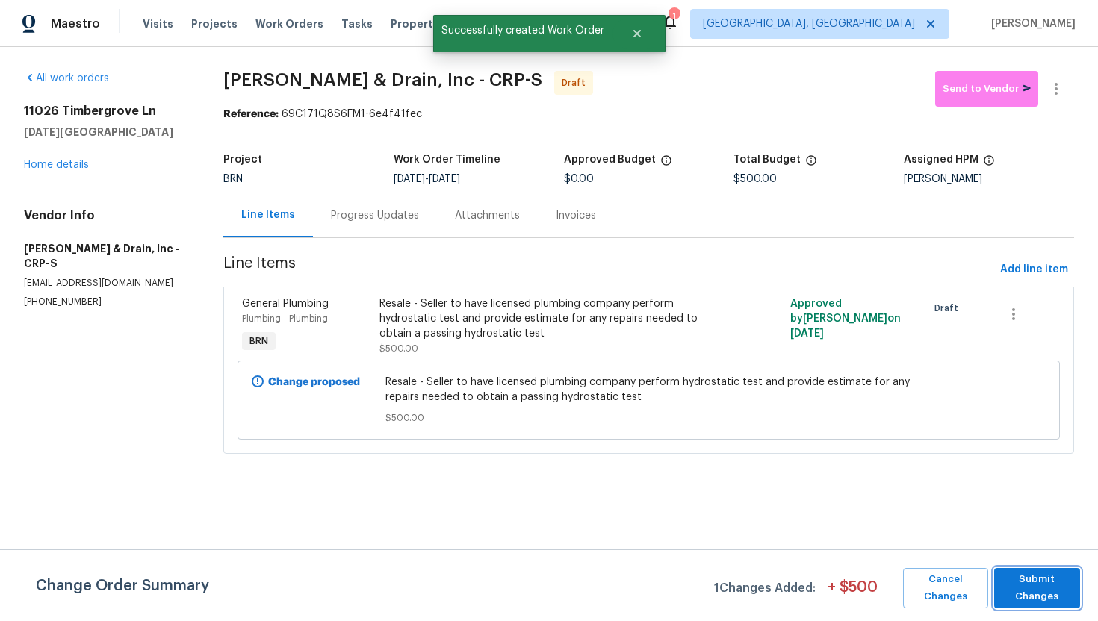
click at [1021, 589] on span "Submit Changes" at bounding box center [1036, 588] width 71 height 34
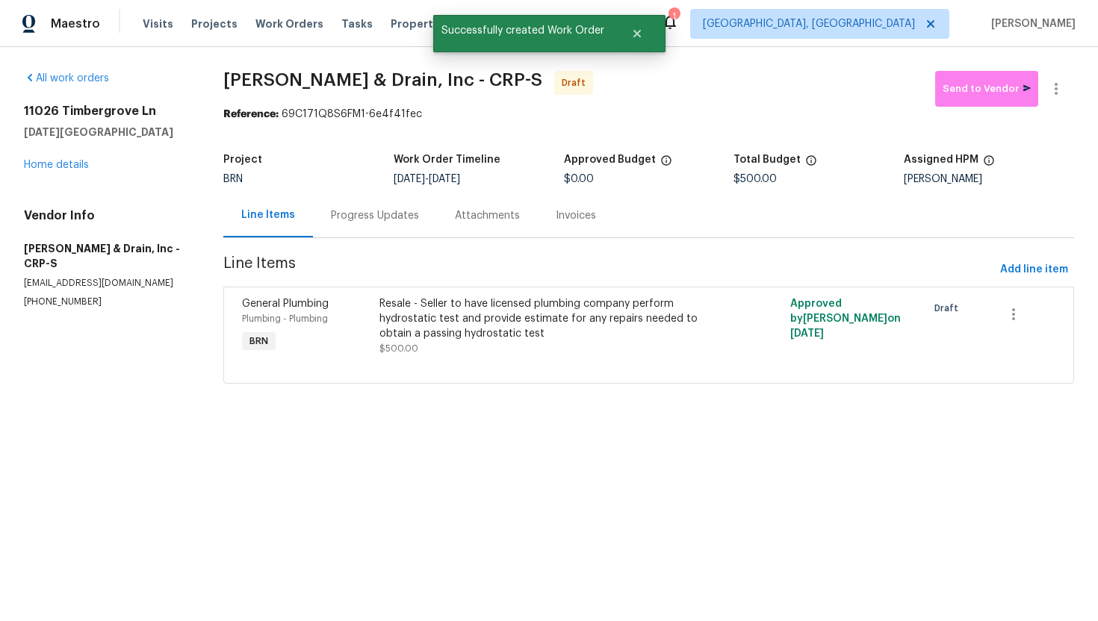
click at [402, 226] on div "Progress Updates" at bounding box center [375, 215] width 124 height 44
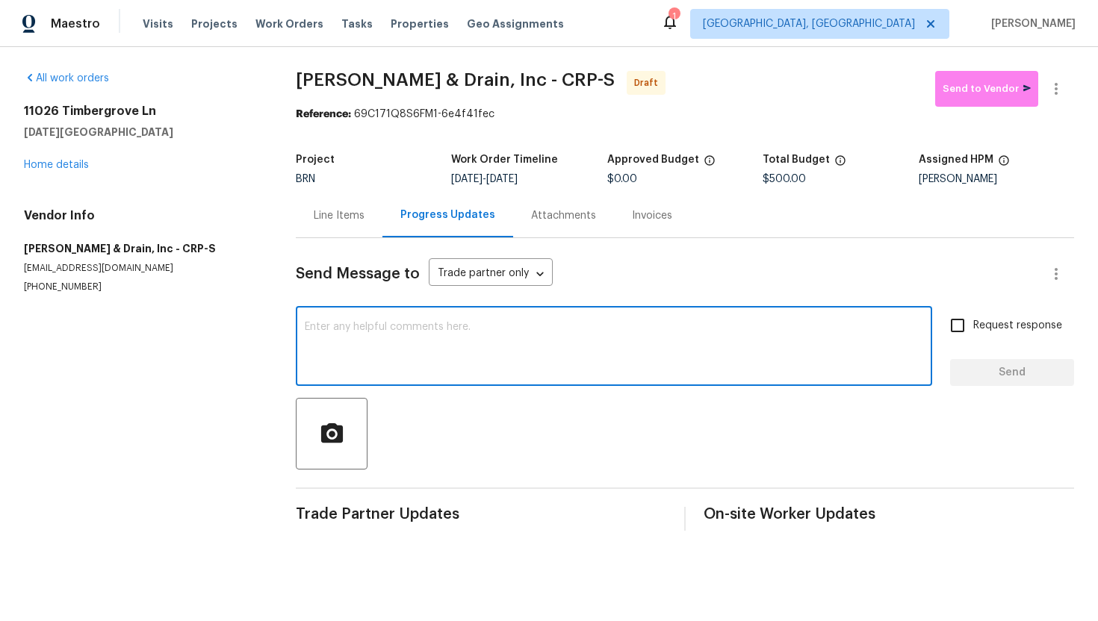
click at [502, 344] on textarea at bounding box center [614, 348] width 618 height 52
paste textarea "Hey! This is Ajay with Opendoor. I’m confirming a BRN Work Order for the proper…"
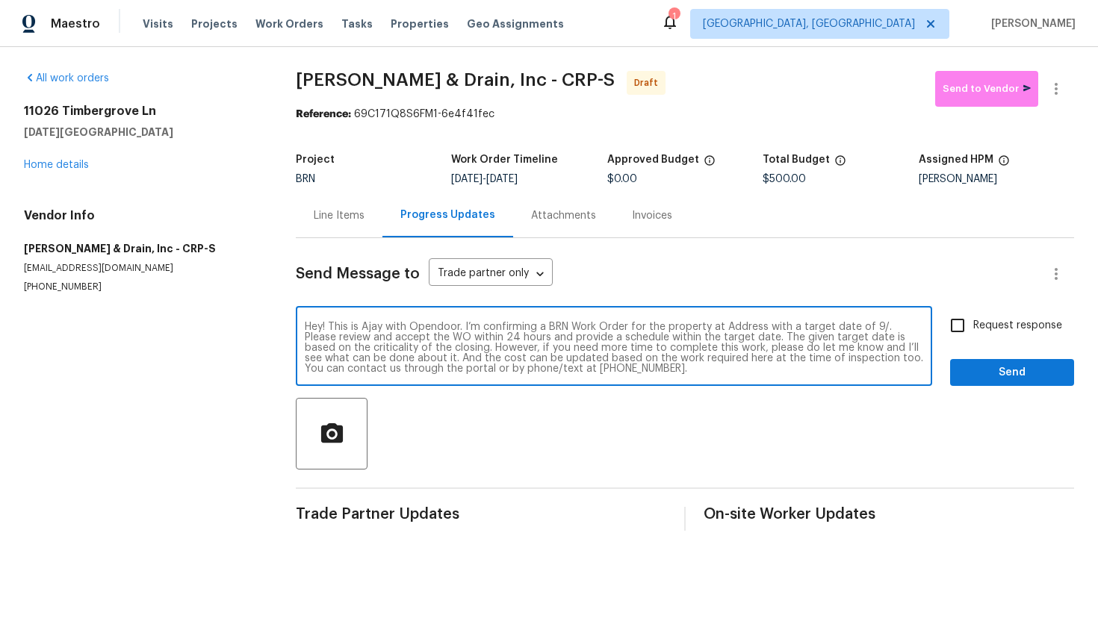
click at [744, 328] on textarea "Hey! This is Ajay with Opendoor. I’m confirming a BRN Work Order for the proper…" at bounding box center [614, 348] width 618 height 52
paste textarea "[STREET_ADDRESS][DATE]"
click at [447, 340] on textarea "Hey! This is Ajay with Opendoor. I’m confirming a BRN Work Order for the proper…" at bounding box center [614, 348] width 618 height 52
type textarea "Hey! This is Ajay with Opendoor. I’m confirming a BRN Work Order for the proper…"
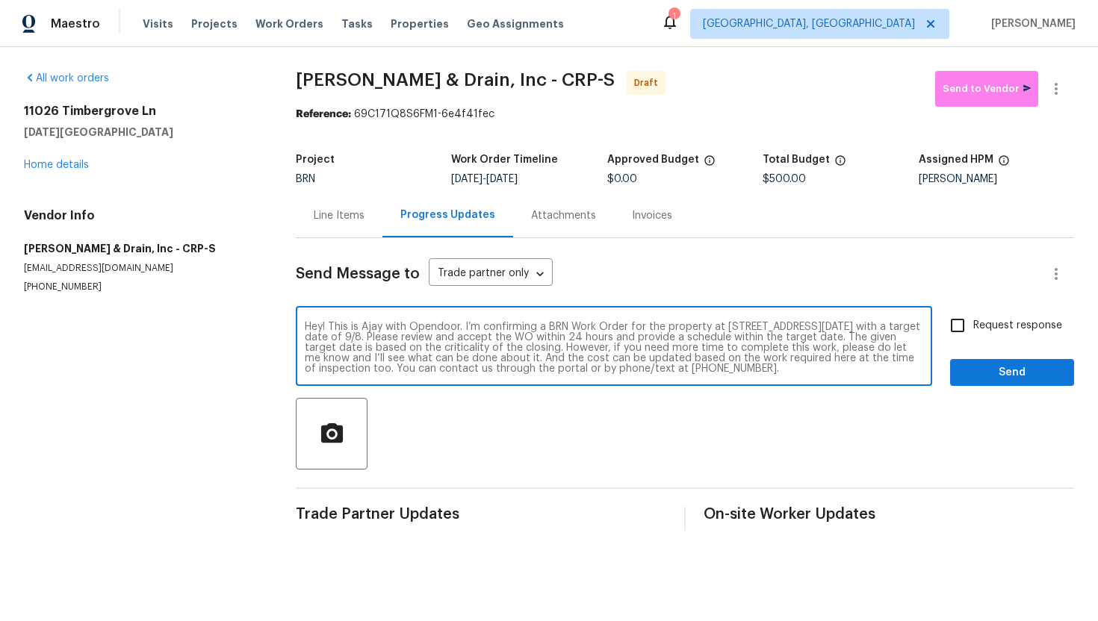
click at [971, 321] on input "Request response" at bounding box center [957, 325] width 31 height 31
checkbox input "true"
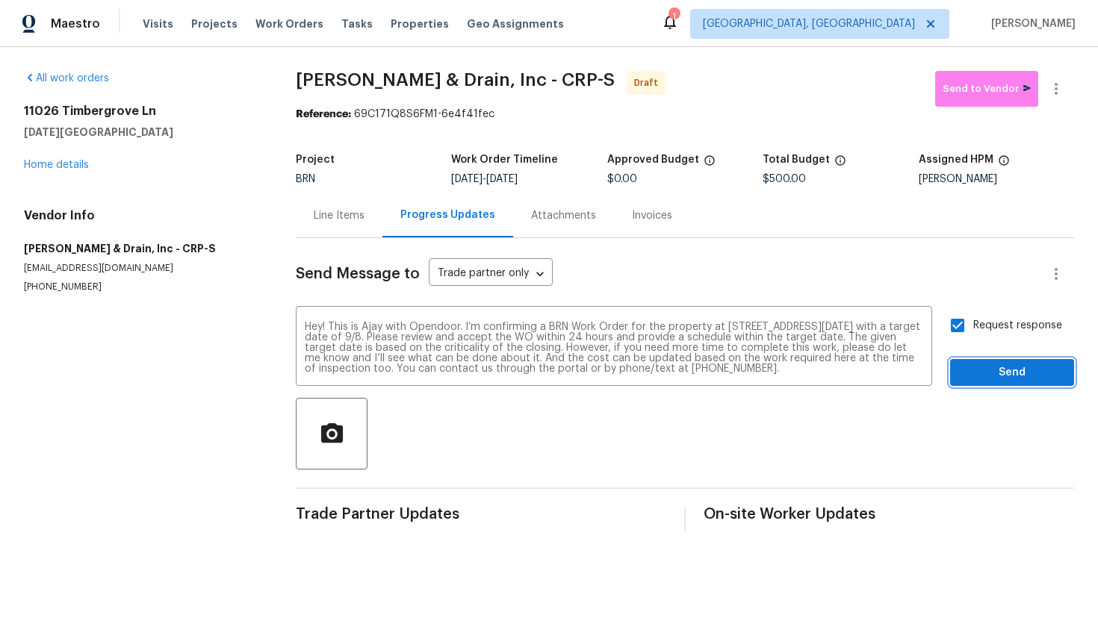
click at [979, 365] on span "Send" at bounding box center [1012, 373] width 100 height 19
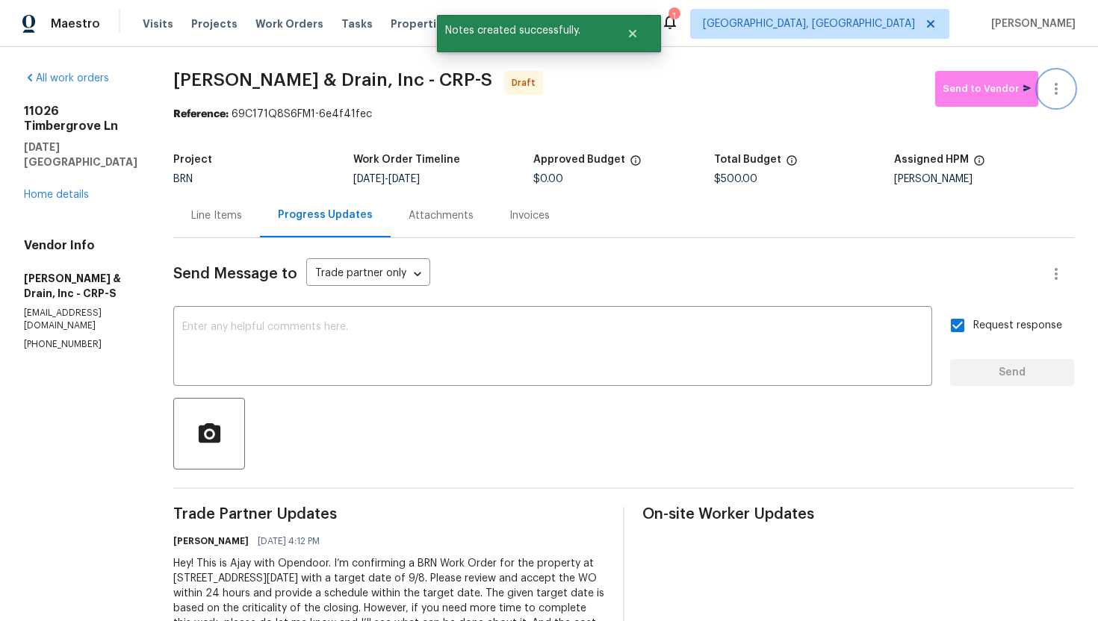
click at [1060, 104] on button "button" at bounding box center [1056, 89] width 36 height 36
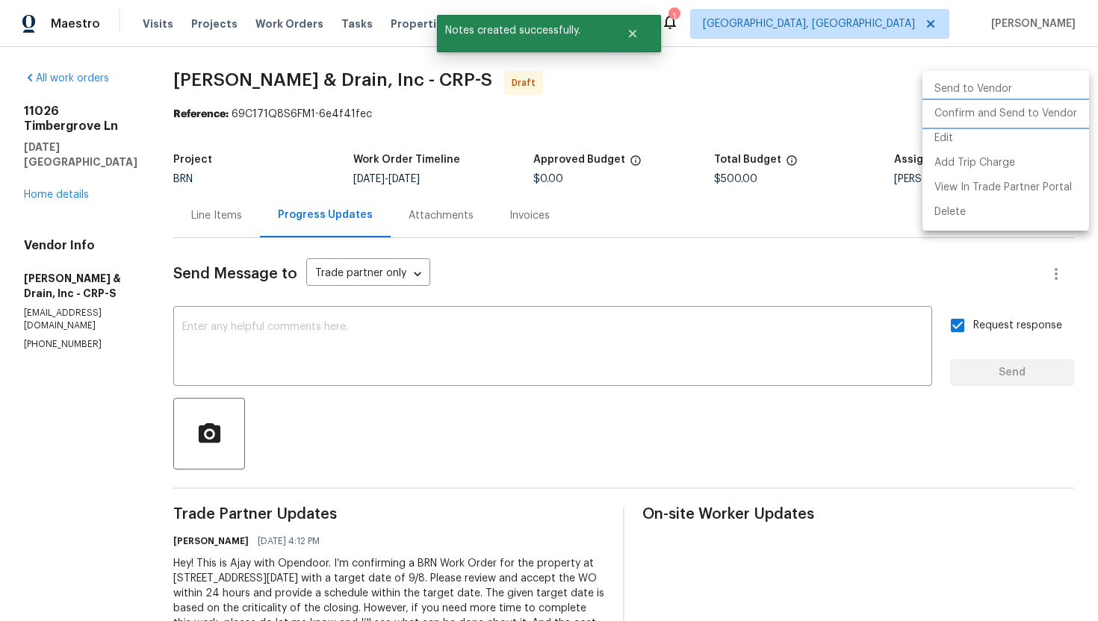
click at [1053, 119] on li "Confirm and Send to Vendor" at bounding box center [1005, 114] width 167 height 25
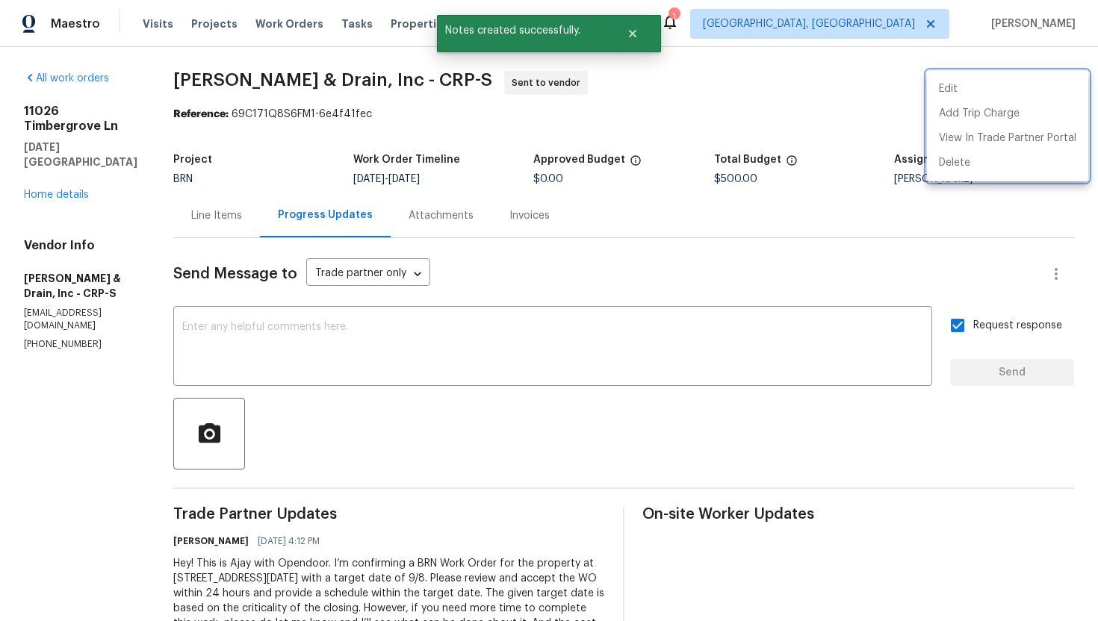
click at [743, 236] on div at bounding box center [549, 310] width 1098 height 621
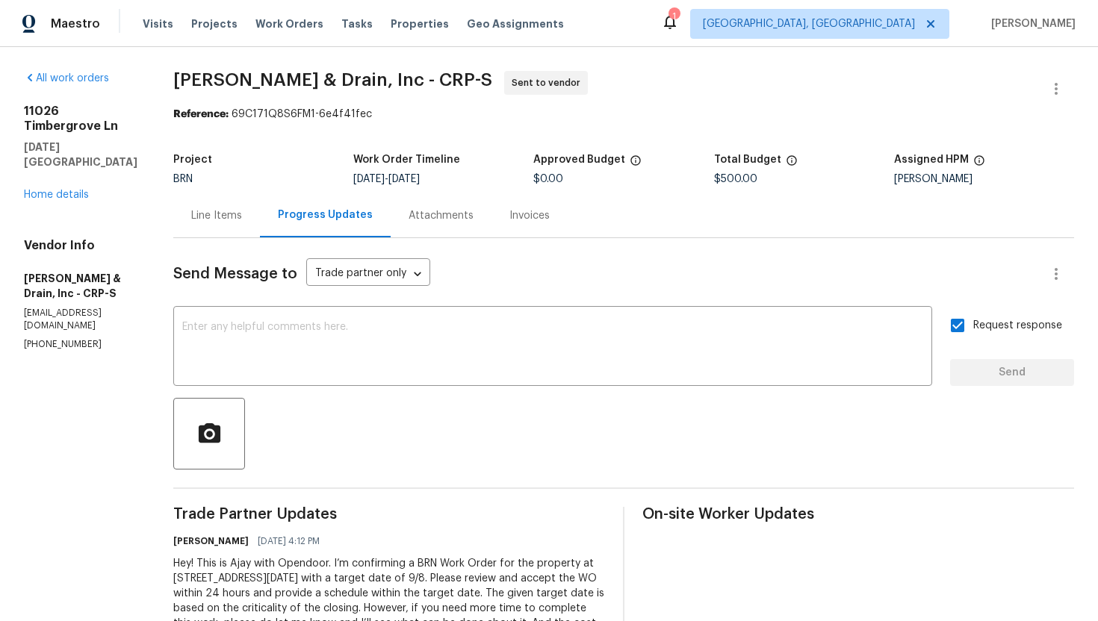
click at [232, 220] on div "Line Items" at bounding box center [216, 215] width 51 height 15
